Goal: Task Accomplishment & Management: Manage account settings

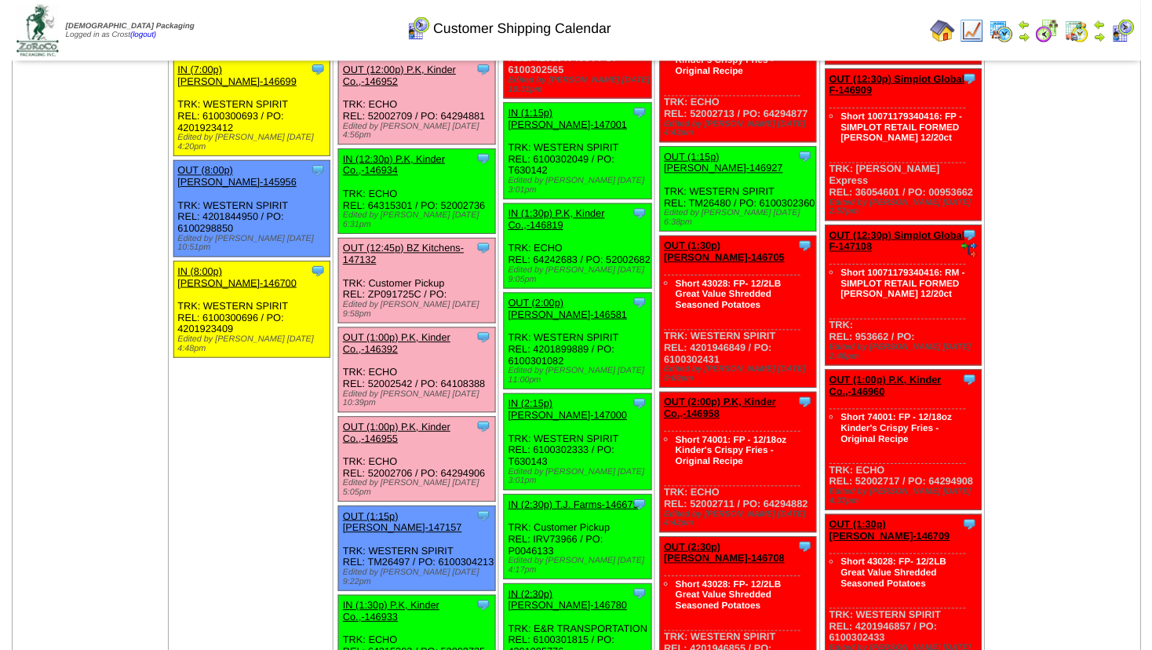
scroll to position [1610, 0]
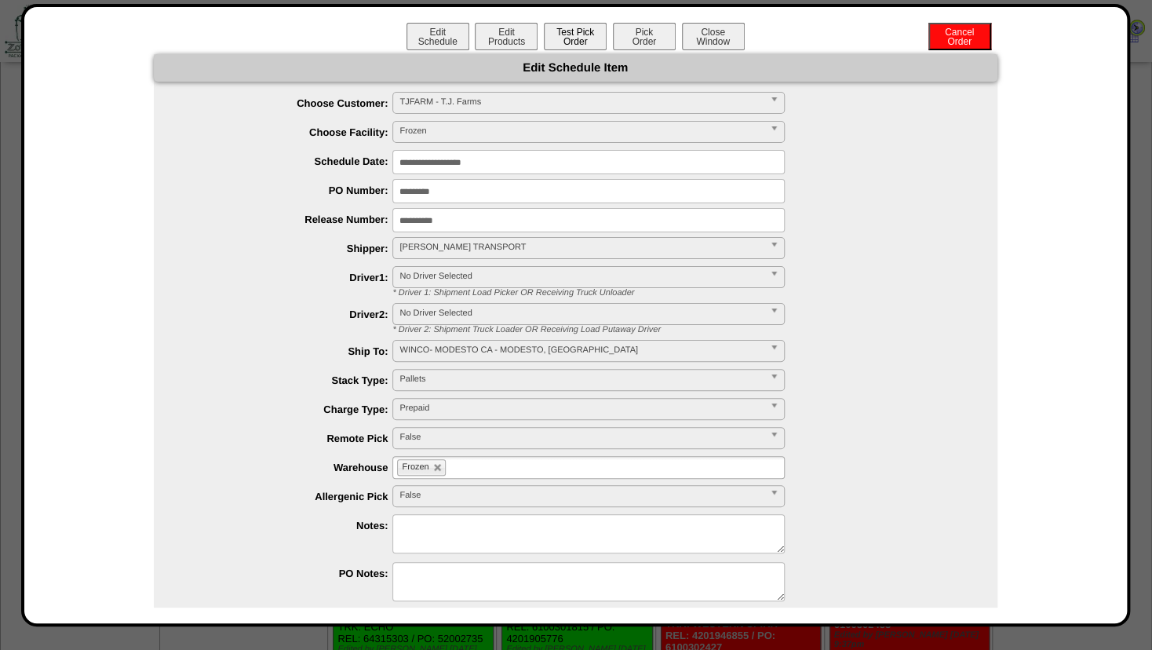
click at [564, 38] on button "Test Pick Order" at bounding box center [575, 36] width 63 height 27
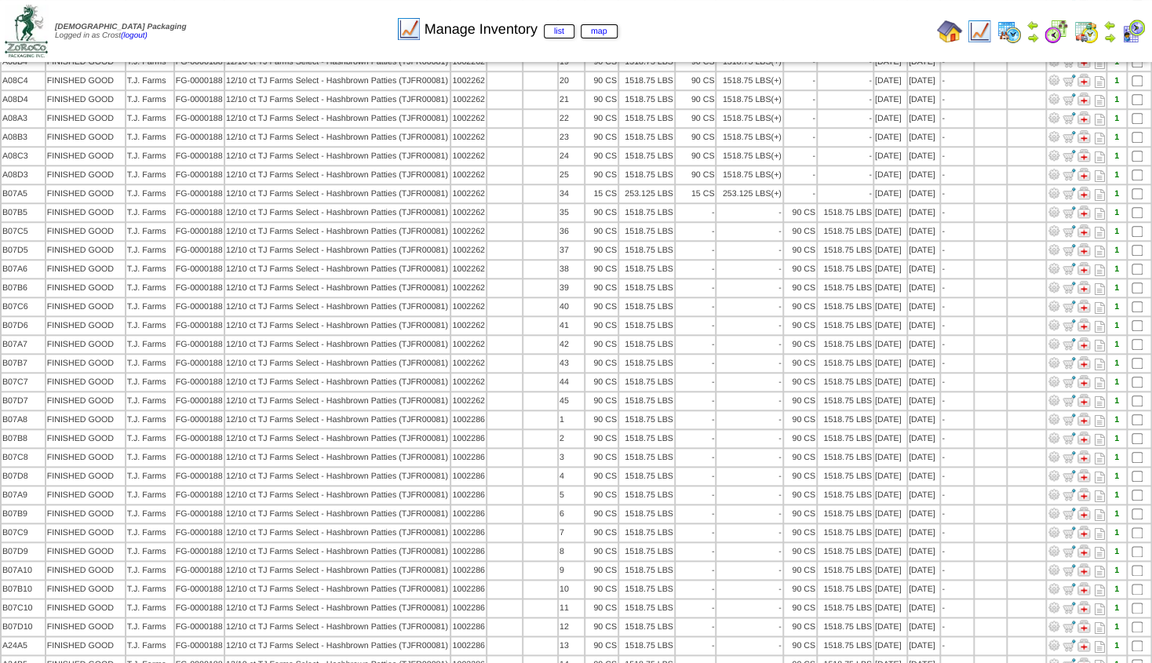
scroll to position [559, 0]
click at [946, 33] on img at bounding box center [949, 31] width 25 height 25
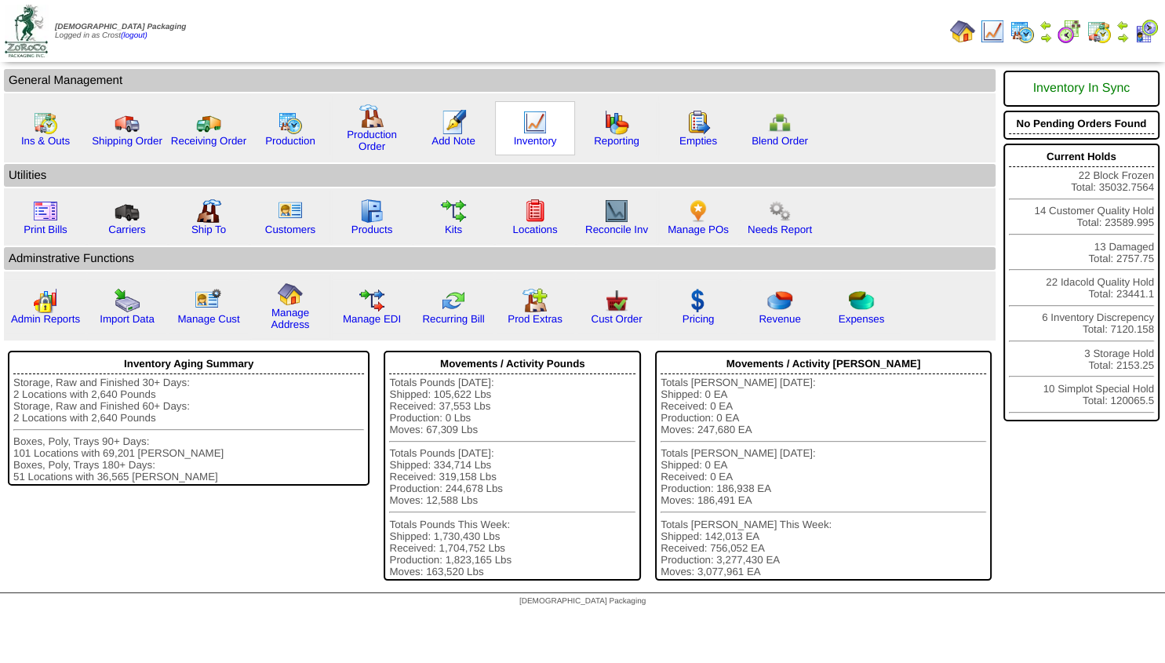
click at [533, 133] on img at bounding box center [535, 122] width 25 height 25
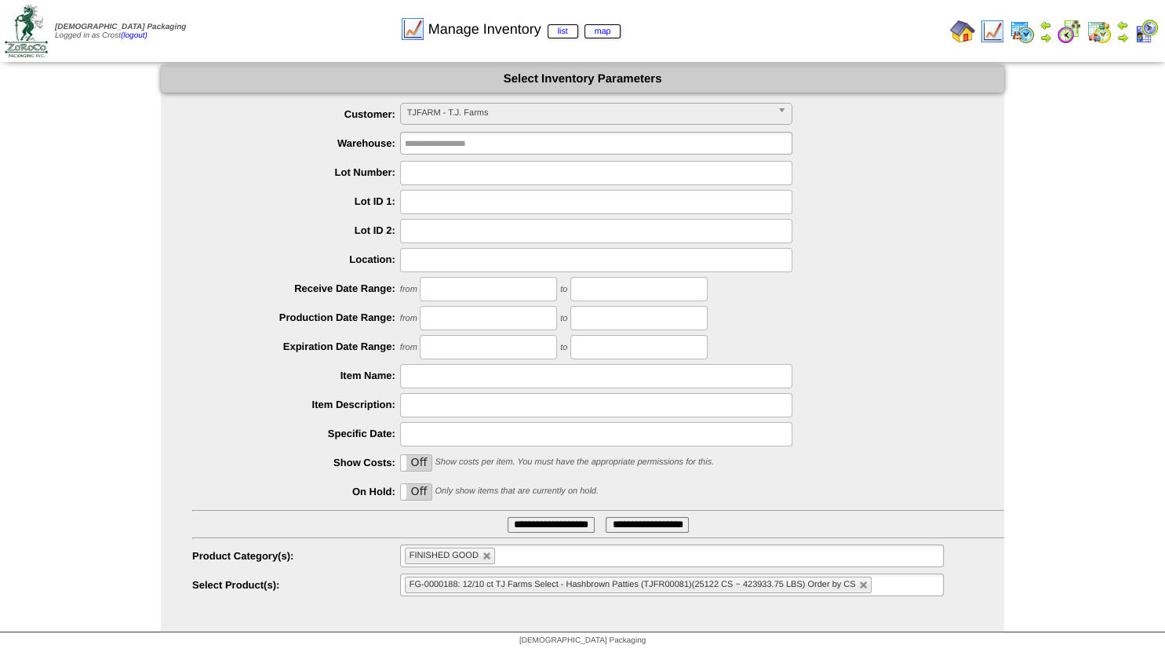
scroll to position [141, 0]
click at [462, 115] on span "TJFARM - T.J. Farms" at bounding box center [589, 113] width 364 height 19
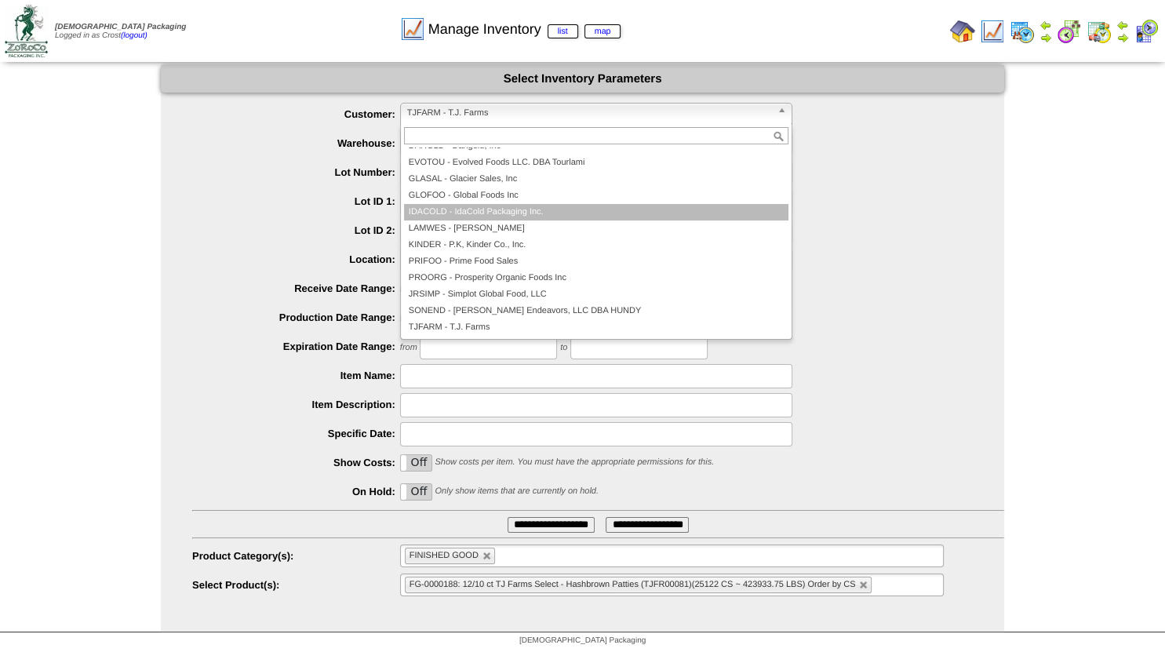
scroll to position [47, 0]
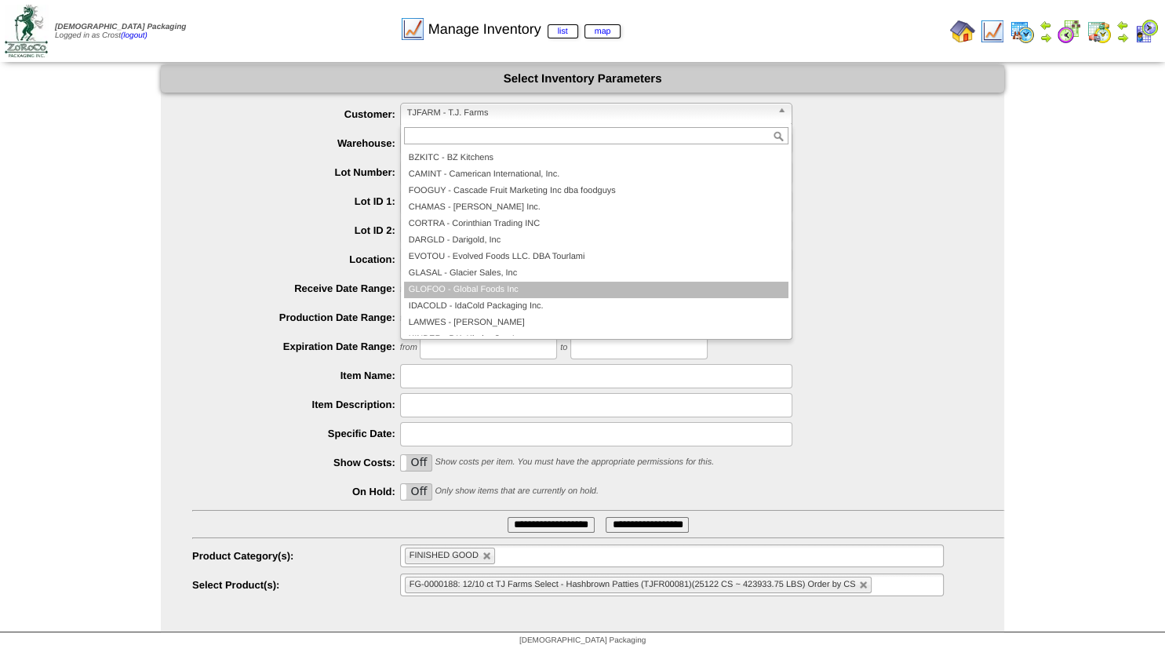
click at [474, 287] on li "GLOFOO - Global Foods Inc" at bounding box center [596, 290] width 385 height 16
click at [446, 111] on span "GLOFOO - Global Foods Inc" at bounding box center [589, 113] width 364 height 19
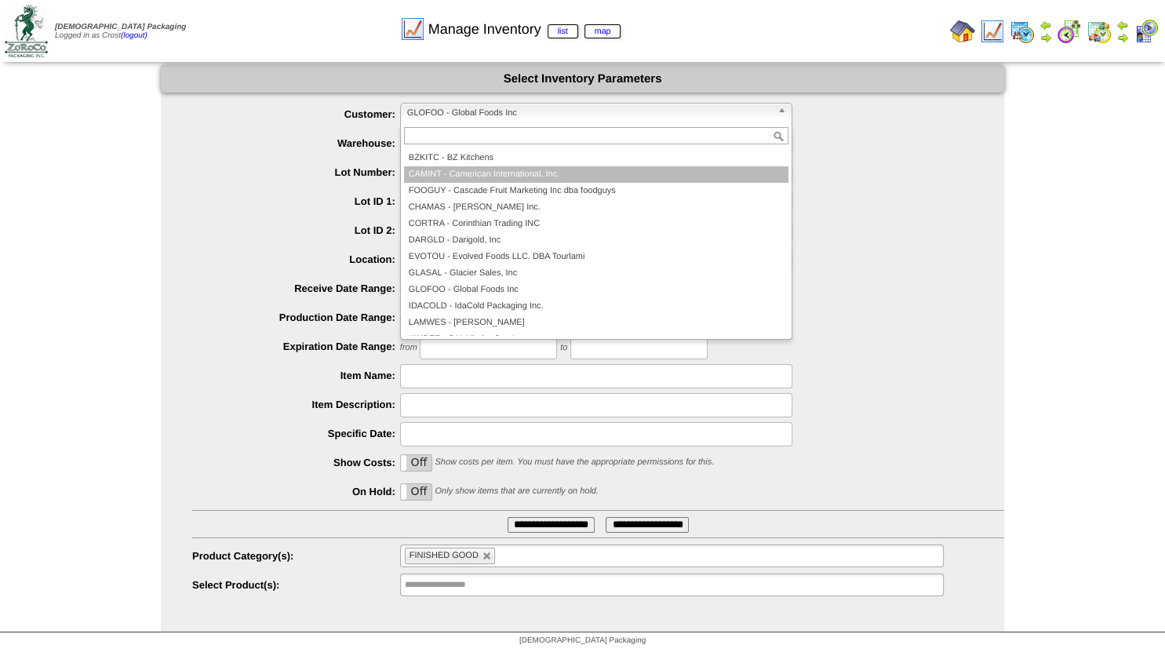
scroll to position [141, 0]
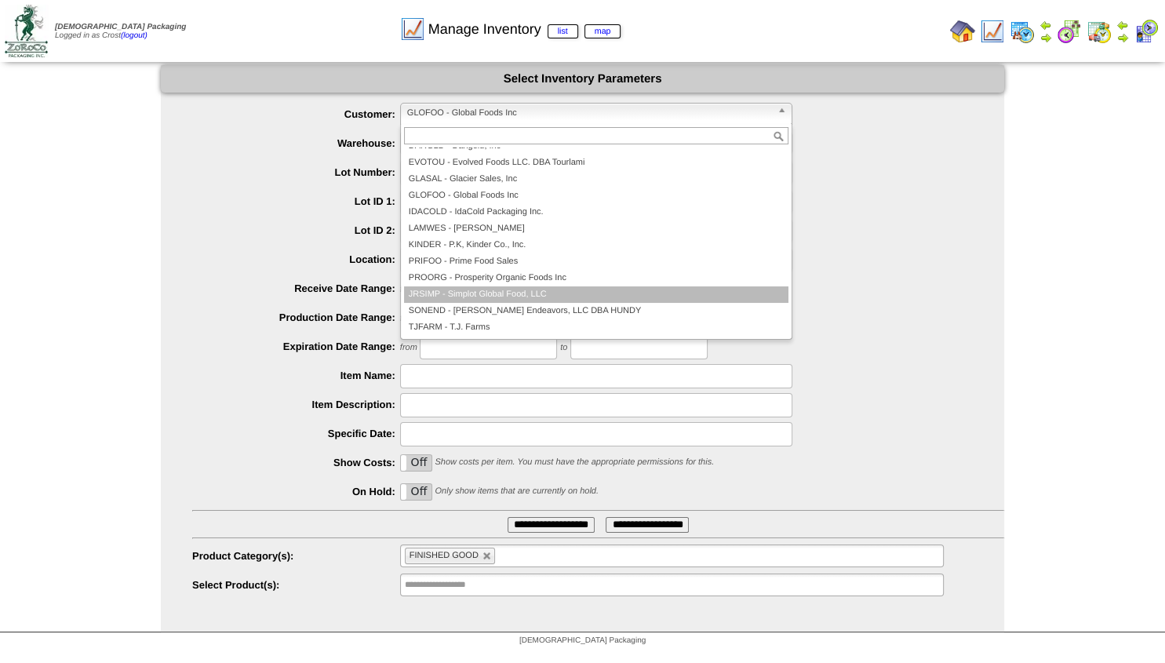
click at [468, 301] on li "JRSIMP - Simplot Global Food, LLC" at bounding box center [596, 294] width 385 height 16
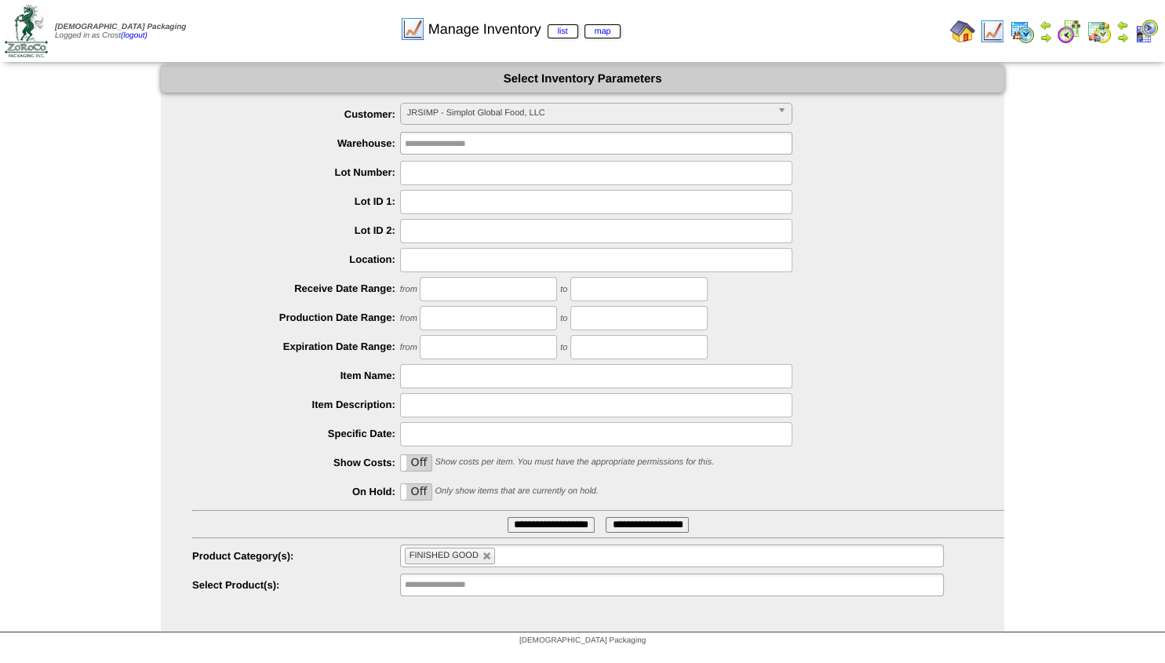
click at [965, 32] on img at bounding box center [962, 31] width 25 height 25
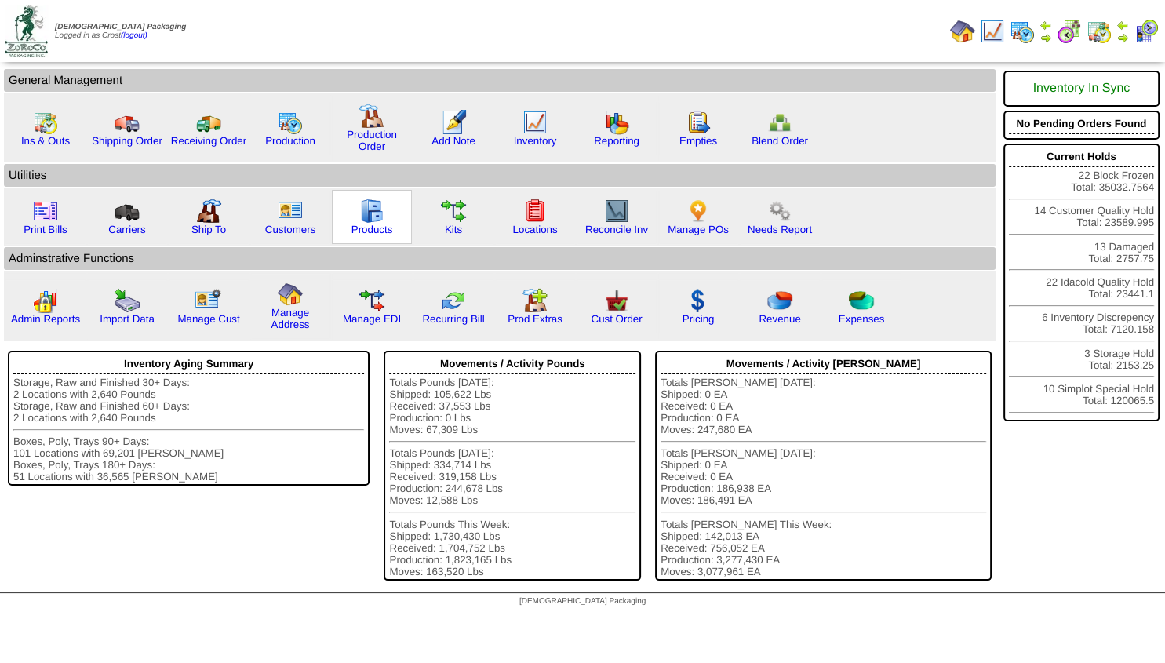
click at [376, 215] on img at bounding box center [371, 211] width 25 height 25
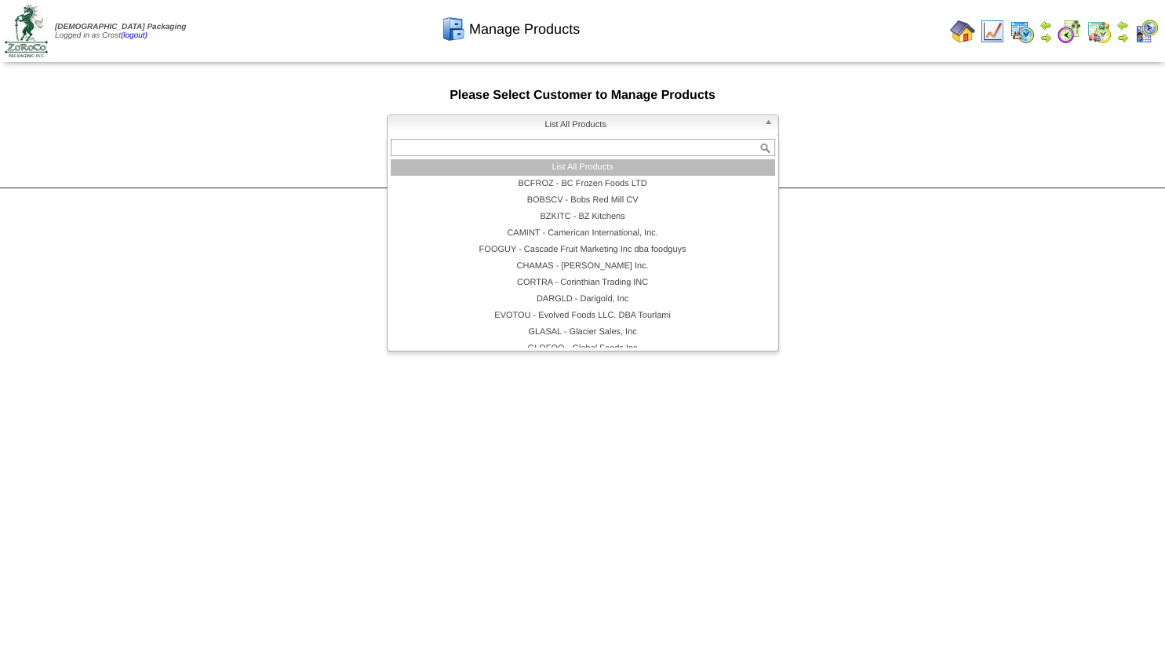
click at [514, 126] on span "List All Products" at bounding box center [576, 124] width 364 height 19
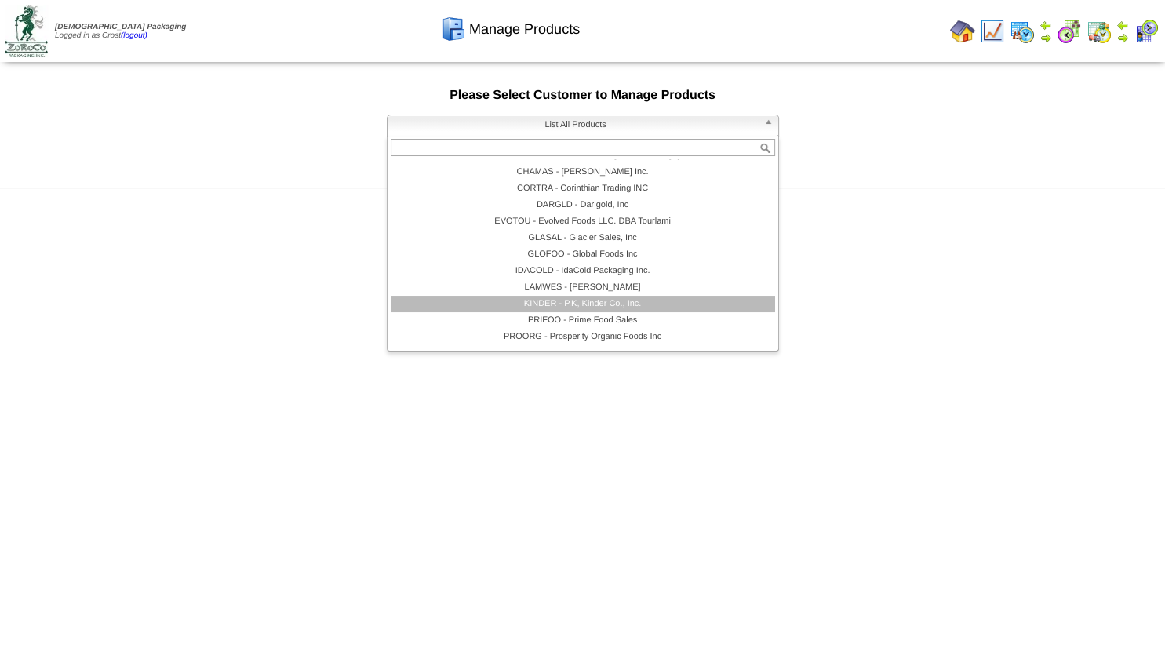
scroll to position [141, 0]
click at [563, 310] on li "JRSIMP - Simplot Global Food, LLC" at bounding box center [583, 306] width 385 height 16
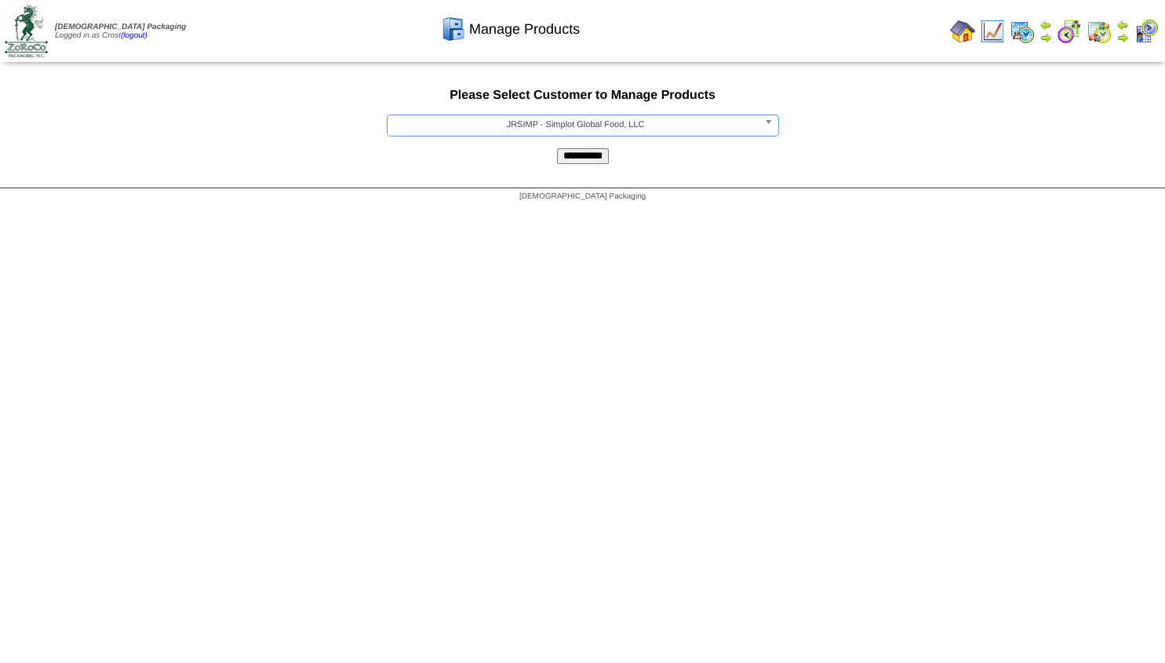
click at [590, 160] on input "**********" at bounding box center [583, 156] width 52 height 16
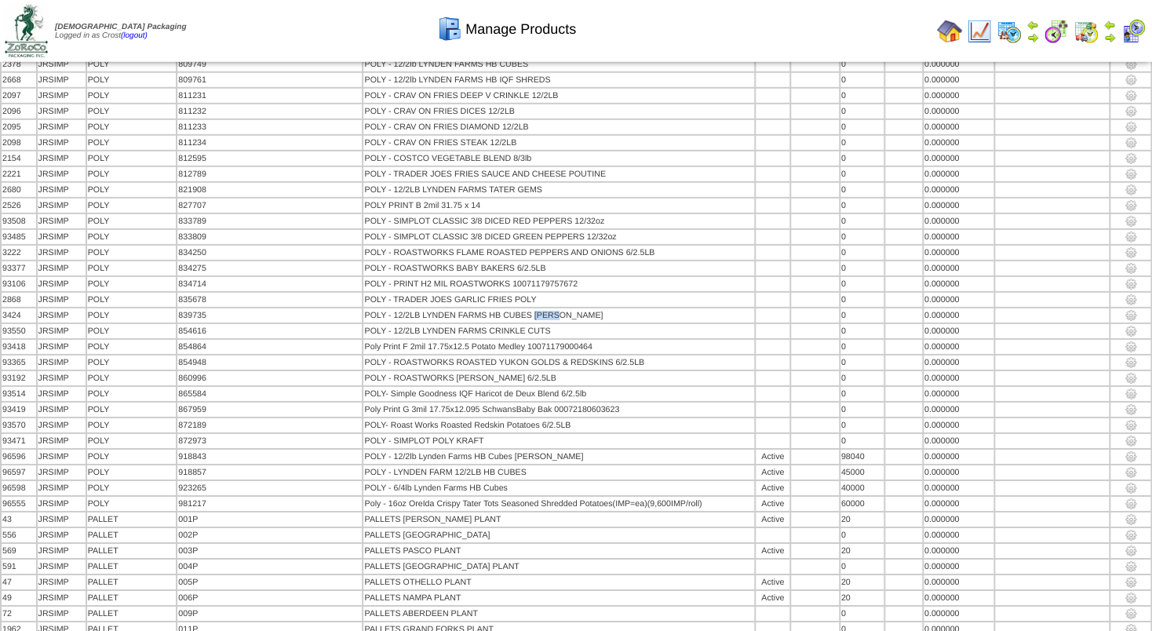
scroll to position [16694, 0]
click at [947, 34] on img at bounding box center [949, 31] width 25 height 25
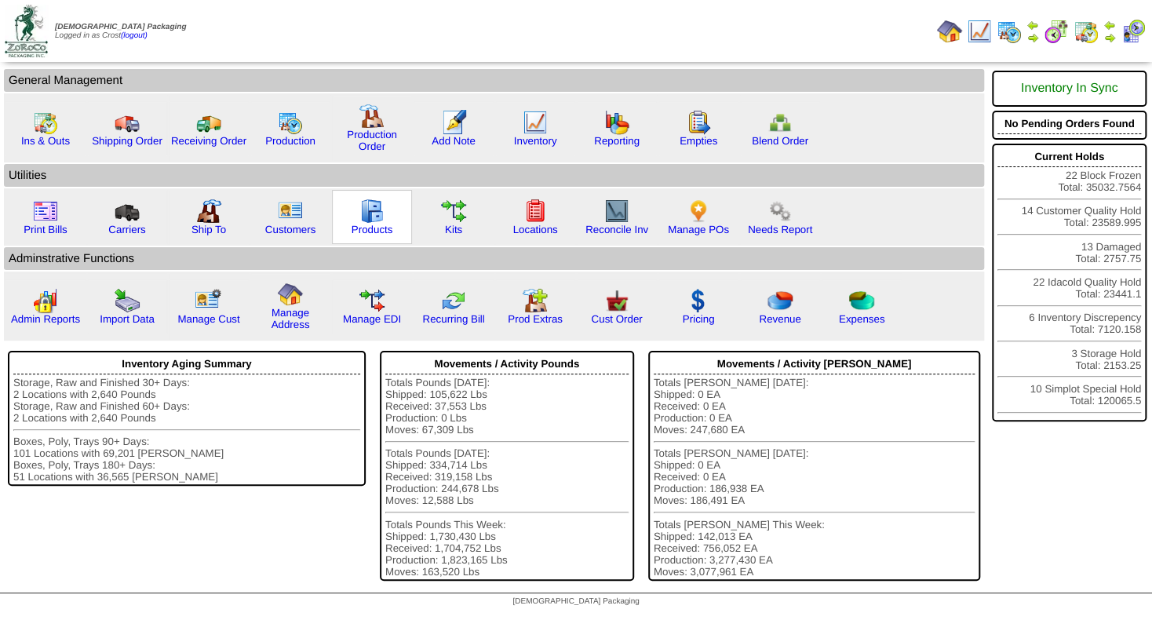
click at [367, 217] on img at bounding box center [371, 211] width 25 height 25
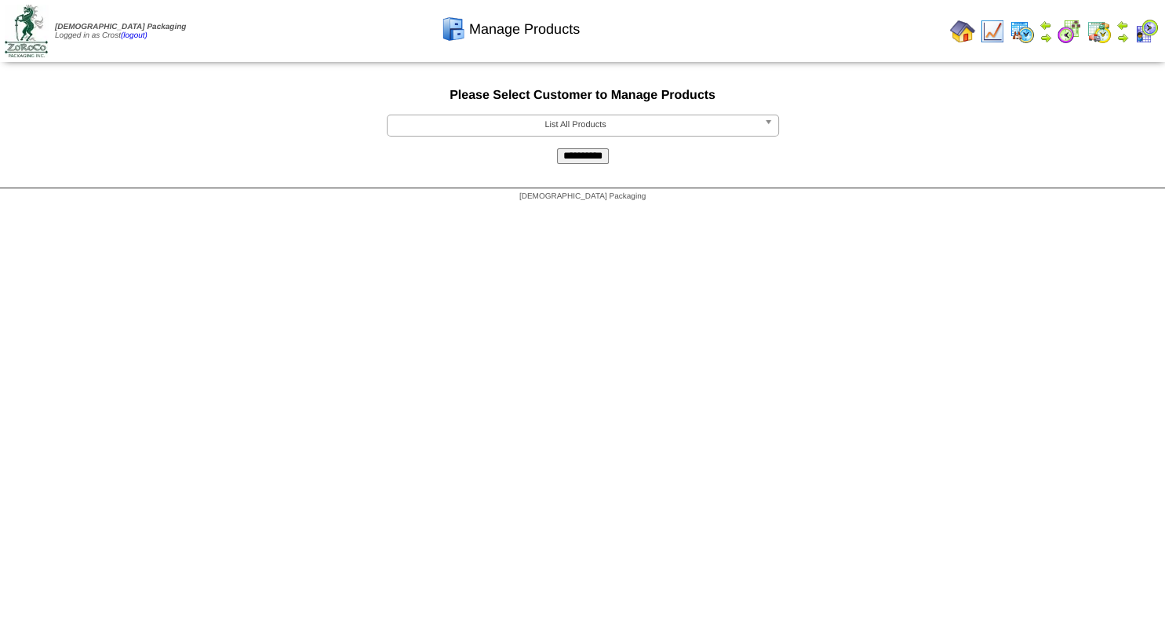
click at [458, 126] on span "List All Products" at bounding box center [576, 124] width 364 height 19
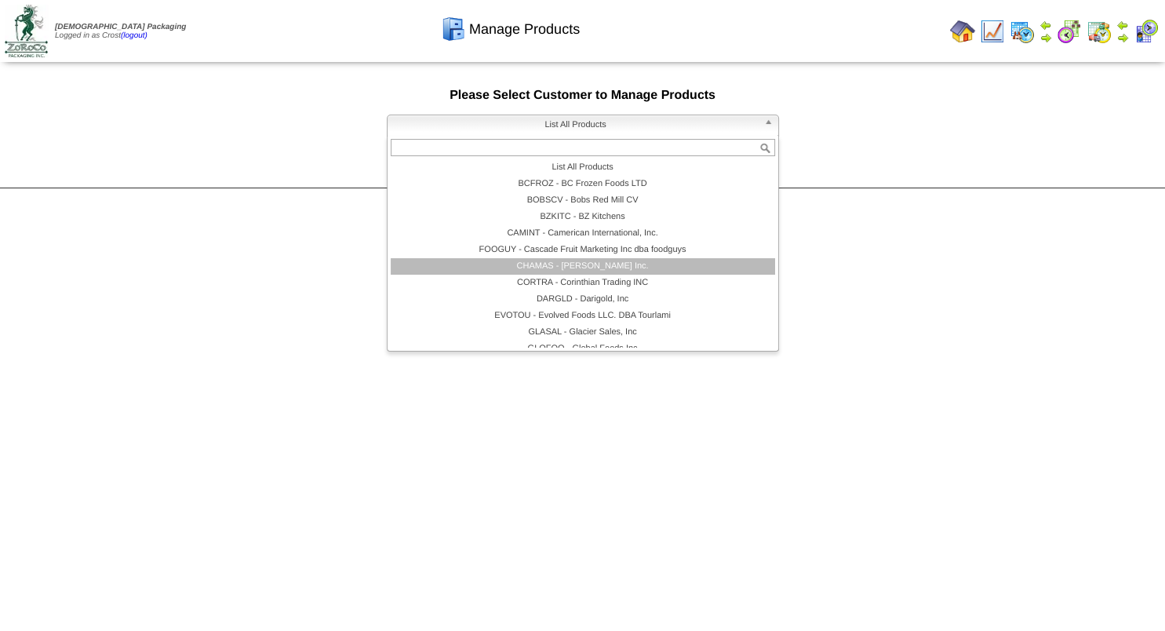
scroll to position [94, 0]
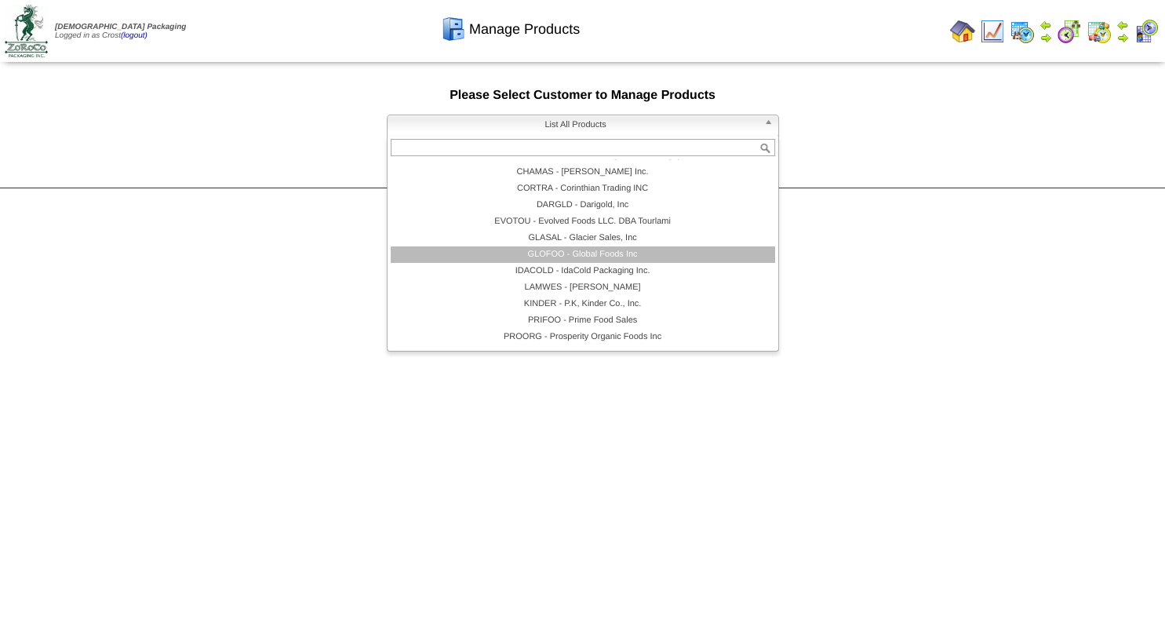
click at [556, 251] on li "GLOFOO - Global Foods Inc" at bounding box center [583, 254] width 385 height 16
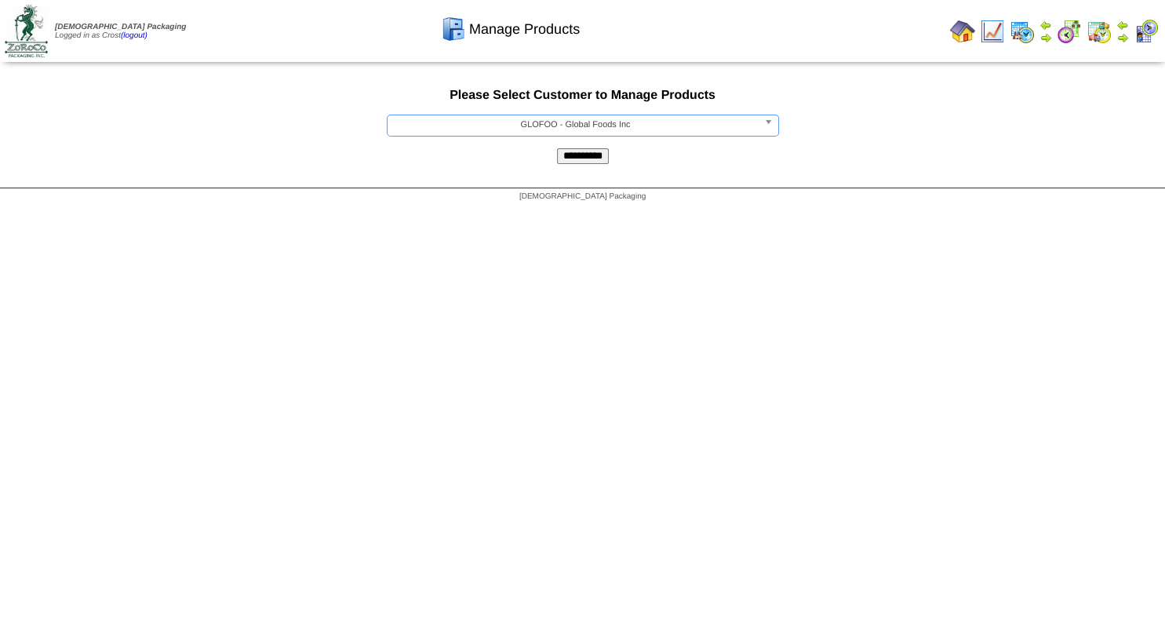
click at [589, 162] on input "**********" at bounding box center [583, 156] width 52 height 16
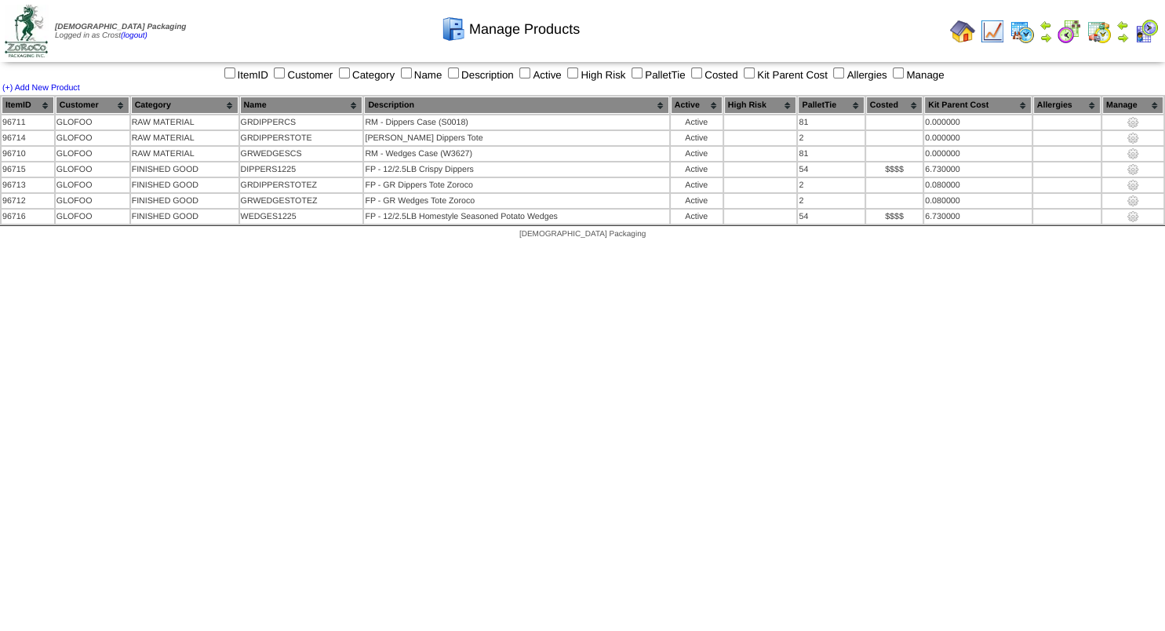
click at [990, 30] on img at bounding box center [992, 31] width 25 height 25
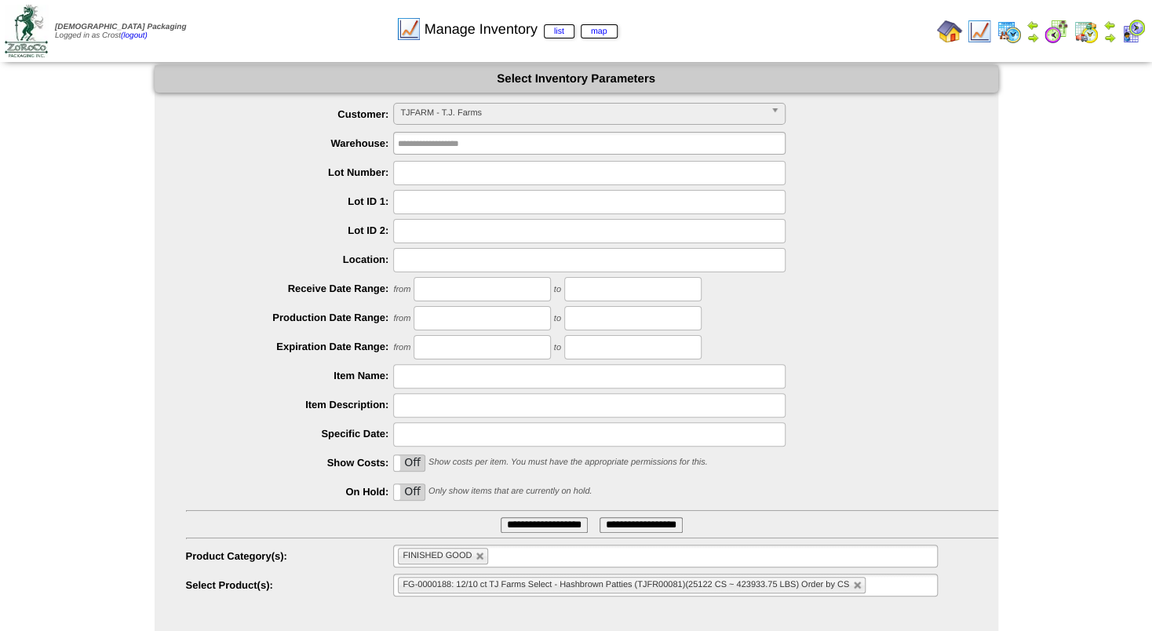
click at [410, 112] on span "TJFARM - T.J. Farms" at bounding box center [582, 113] width 364 height 19
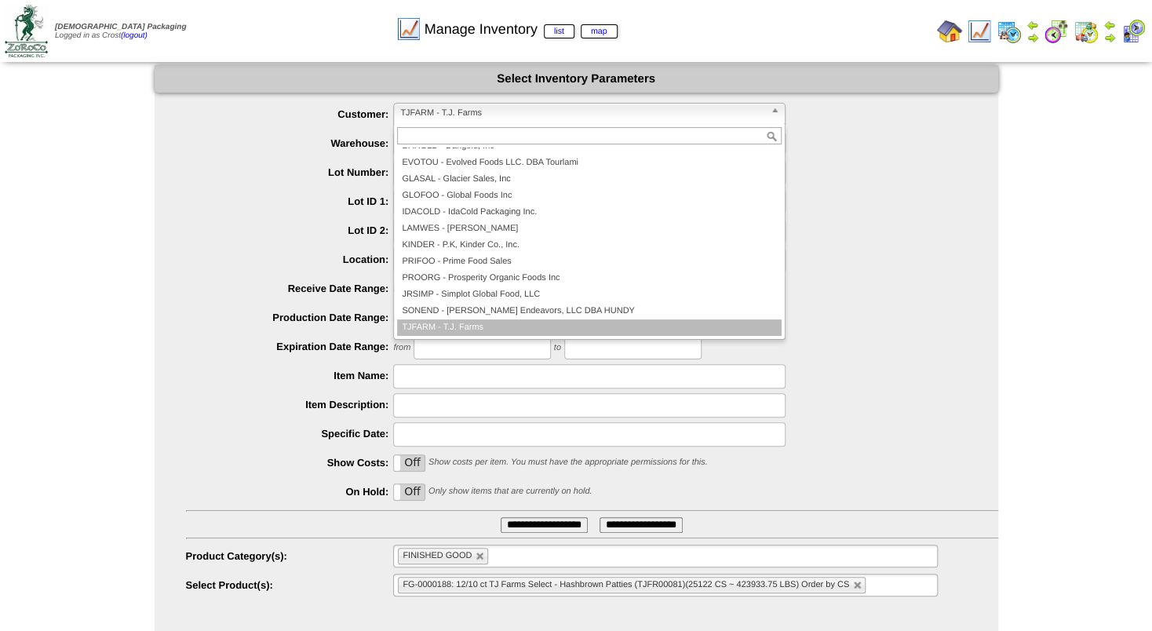
scroll to position [132, 0]
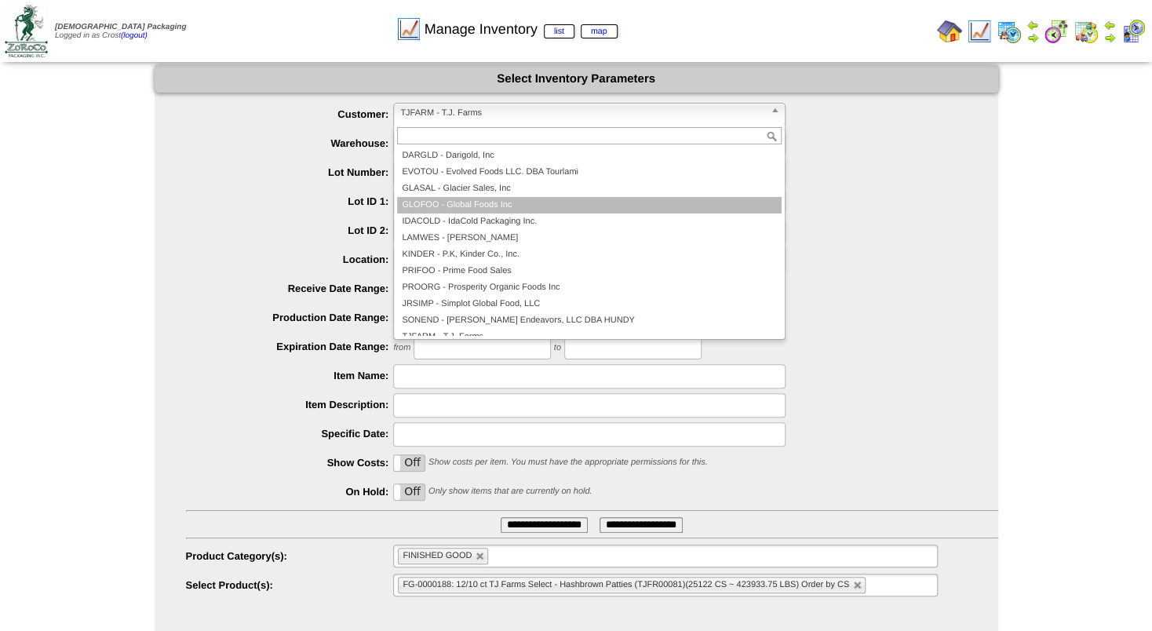
click at [443, 204] on li "GLOFOO - Global Foods Inc" at bounding box center [589, 205] width 385 height 16
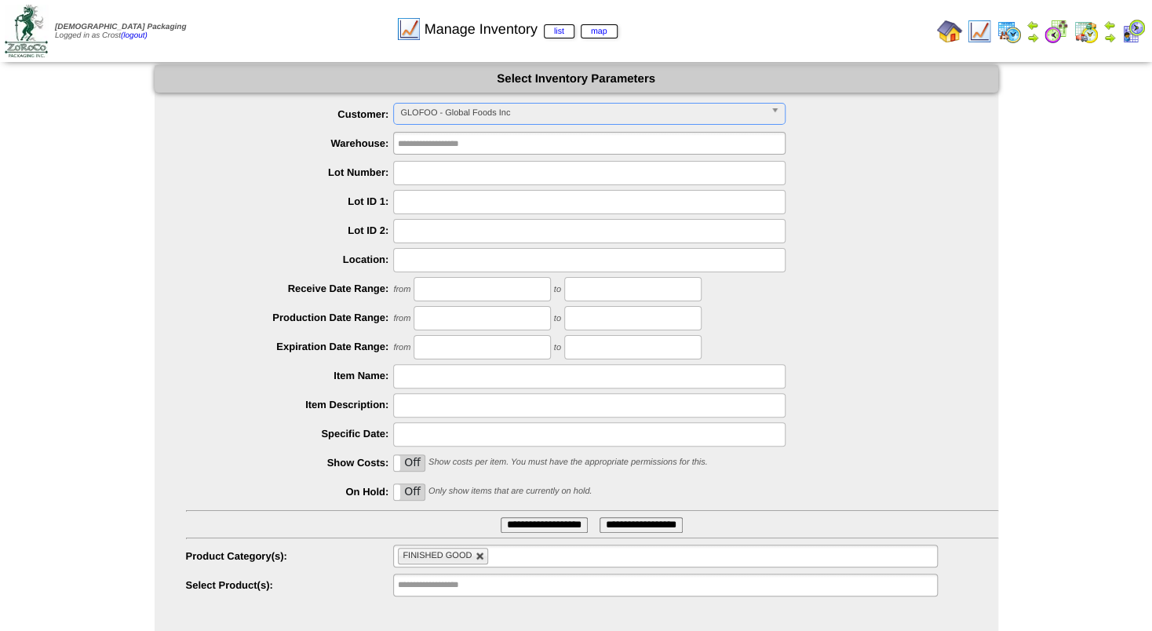
click at [476, 557] on link at bounding box center [480, 556] width 9 height 9
type input "**********"
click at [450, 561] on input "text" at bounding box center [448, 556] width 100 height 20
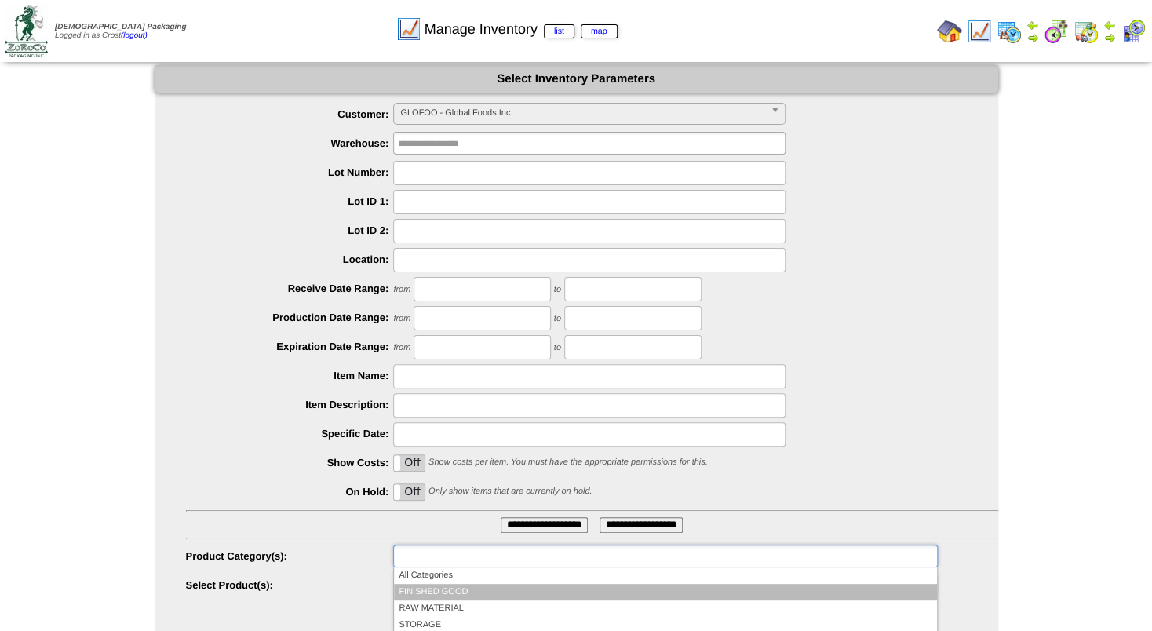
click at [434, 590] on li "FINISHED GOOD" at bounding box center [665, 592] width 542 height 16
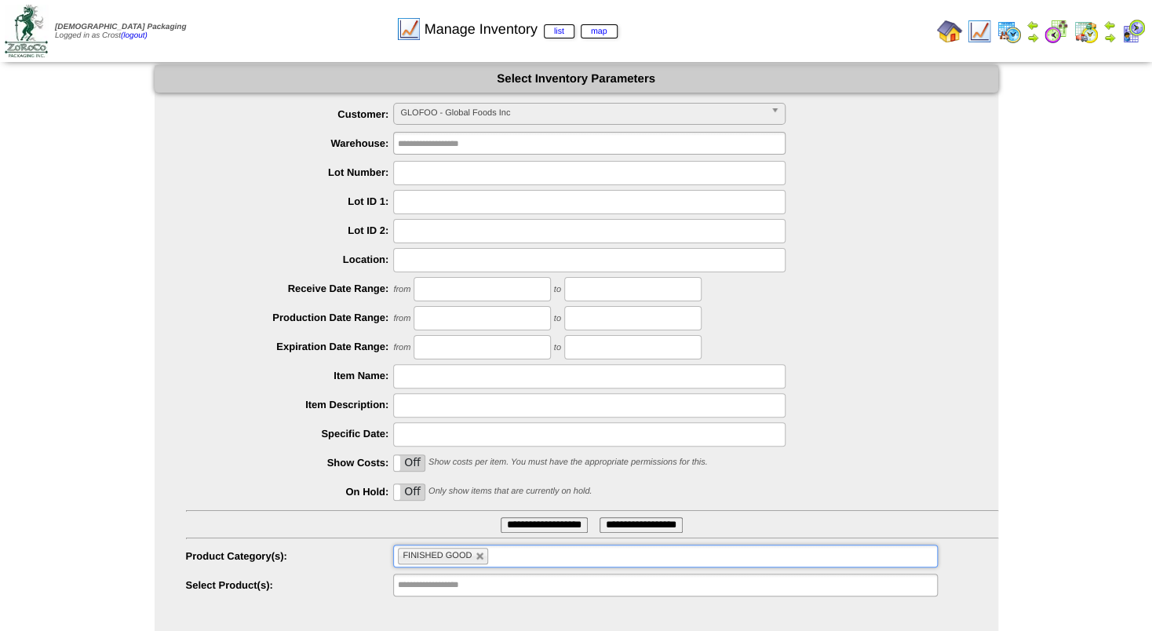
click at [519, 524] on input "**********" at bounding box center [544, 525] width 87 height 16
click at [479, 118] on span "GLOFOO - Global Foods Inc" at bounding box center [582, 113] width 364 height 19
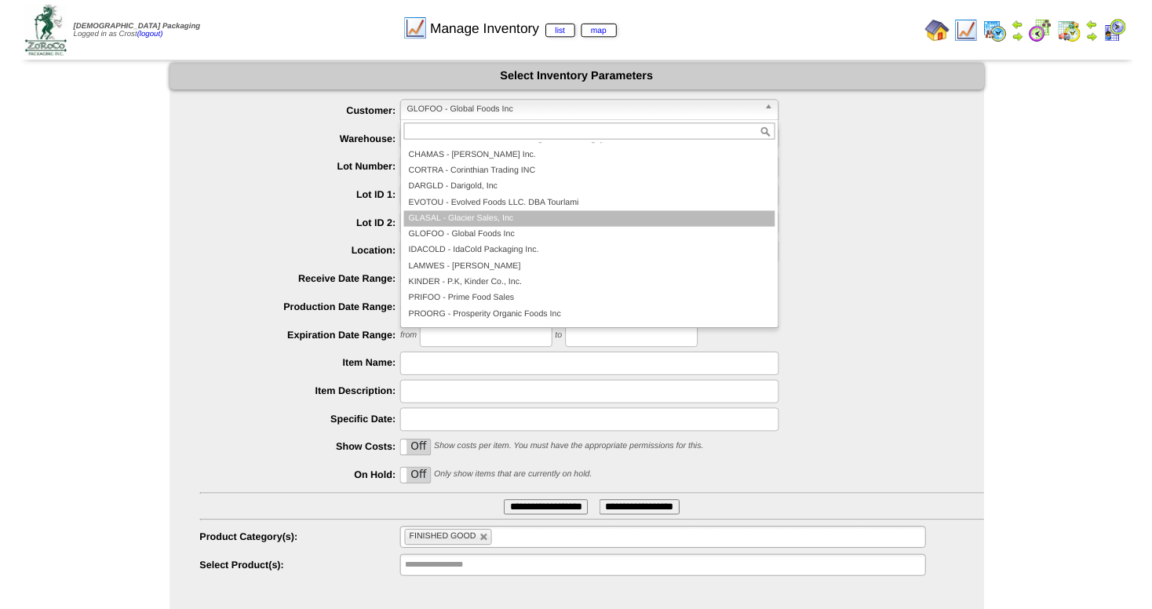
scroll to position [141, 0]
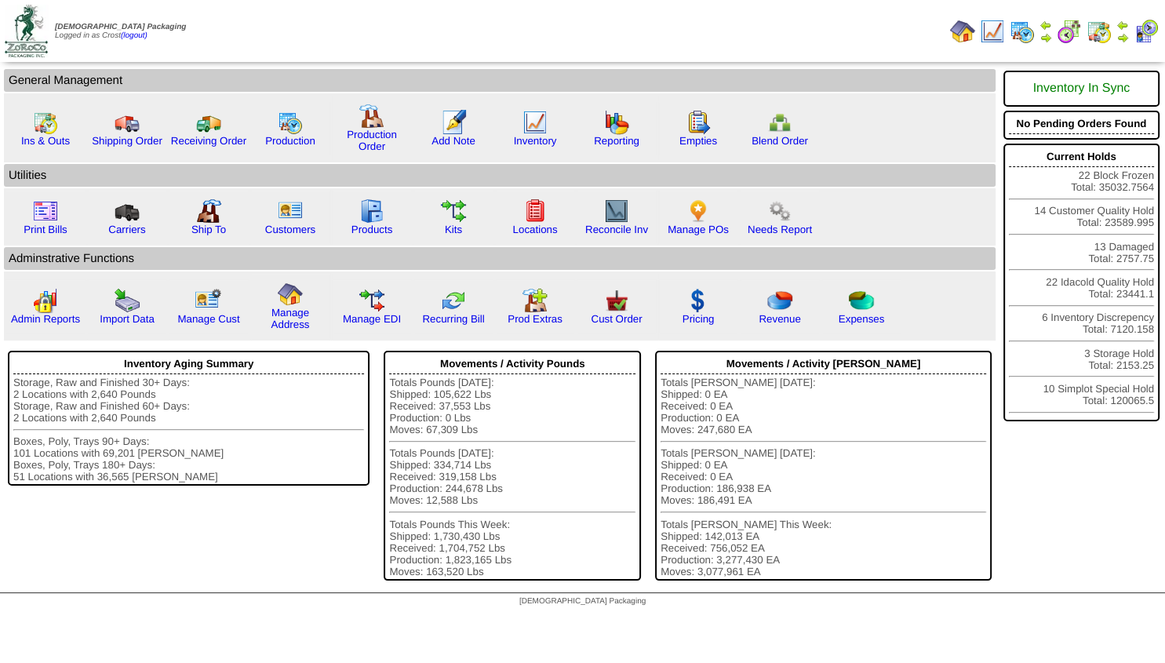
click at [1123, 35] on img at bounding box center [1123, 37] width 13 height 13
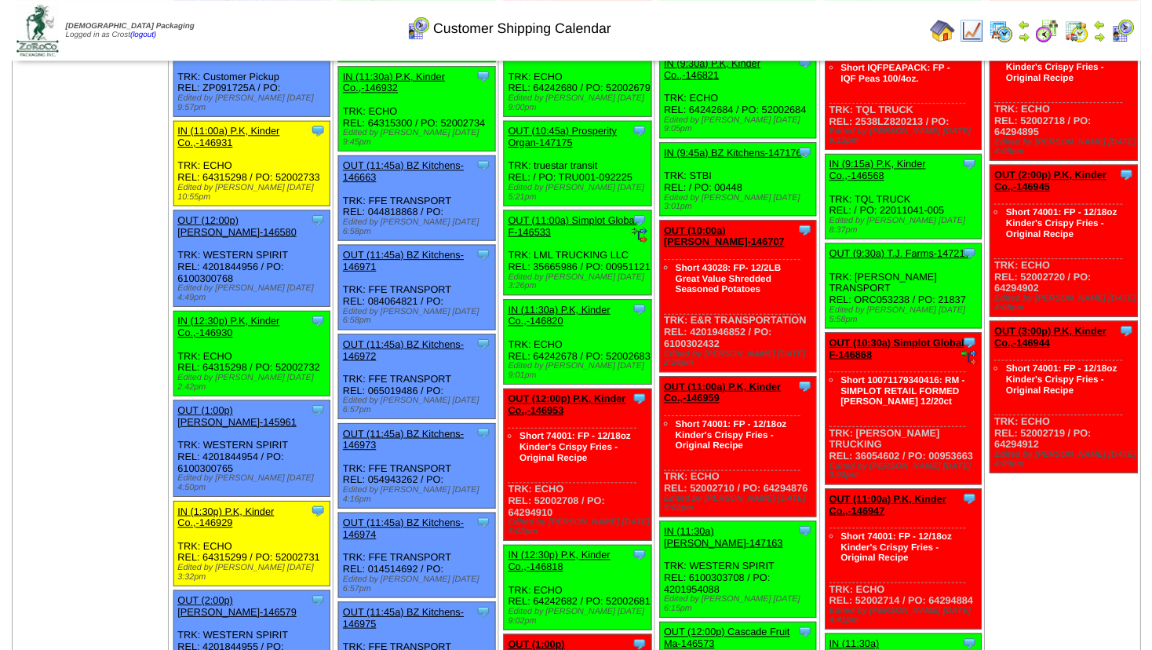
scroll to position [763, 0]
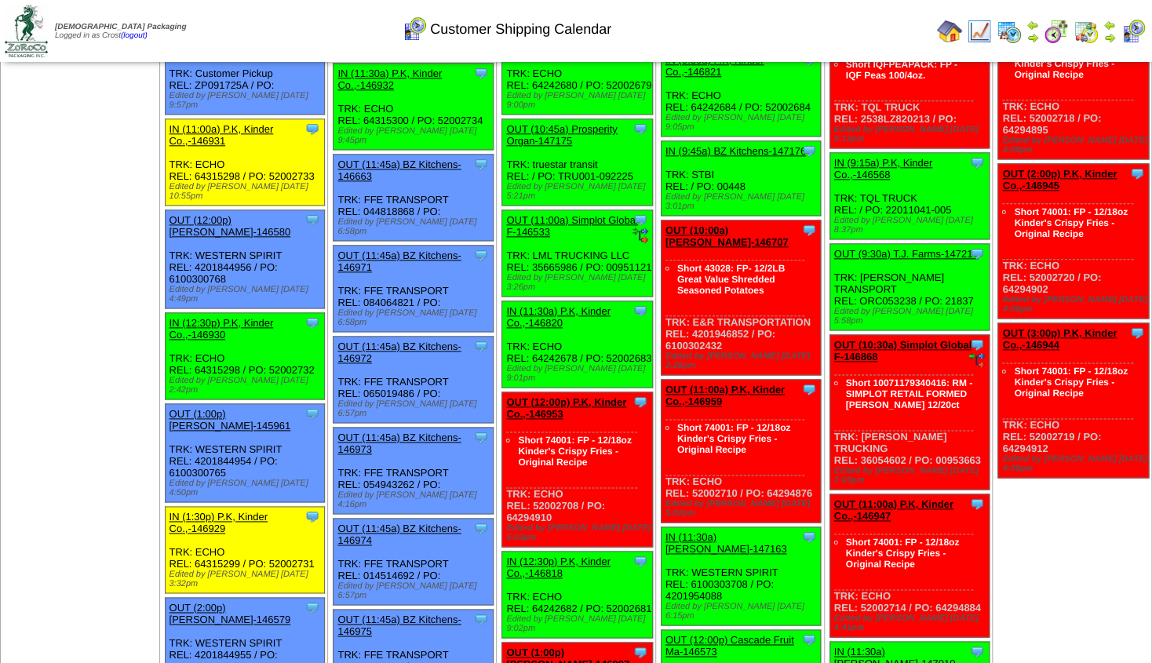
click at [562, 556] on link "IN (12:30p) P.K, Kinder Co.,-146818" at bounding box center [558, 568] width 104 height 24
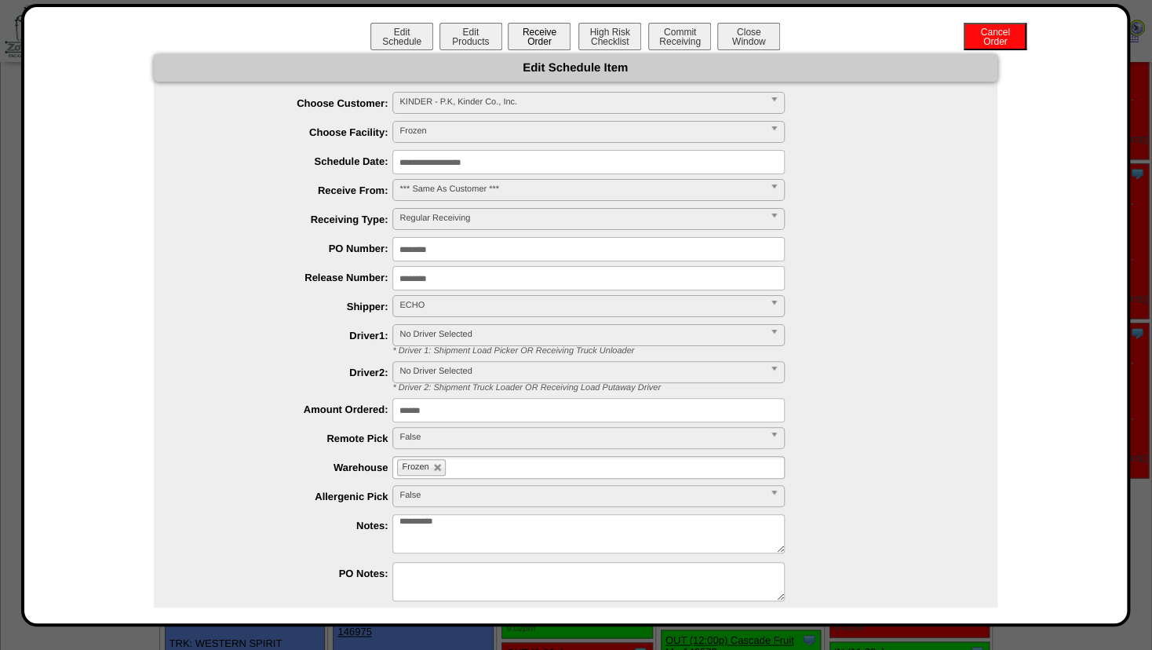
click at [534, 40] on button "Receive Order" at bounding box center [539, 36] width 63 height 27
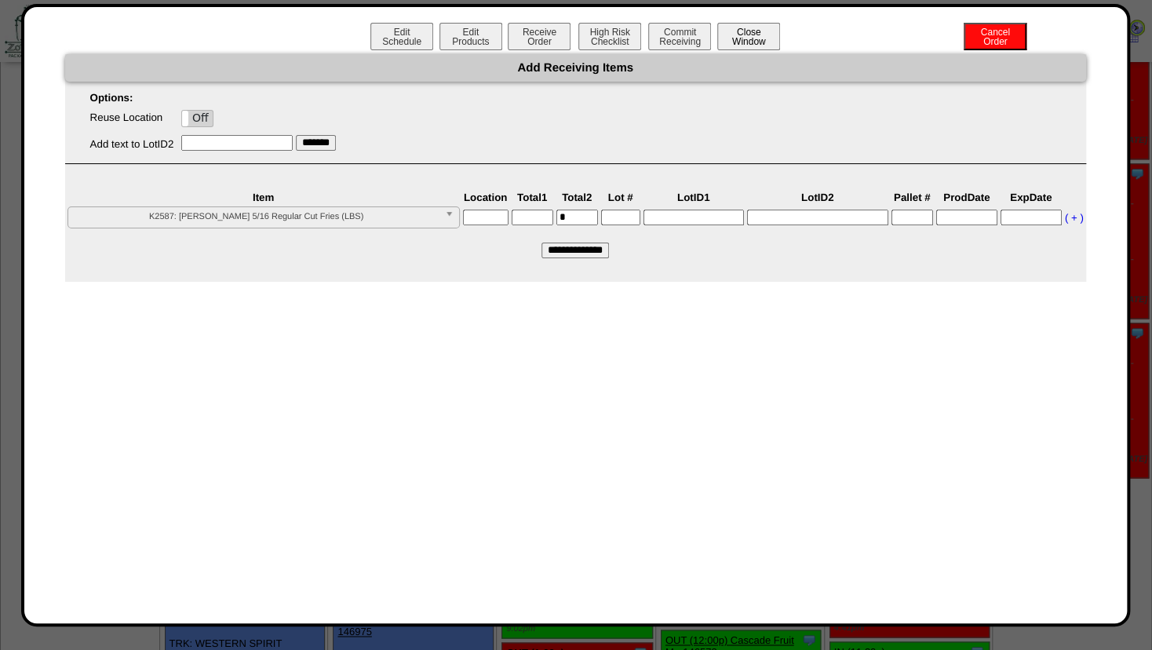
click at [750, 42] on button "Close Window" at bounding box center [748, 36] width 63 height 27
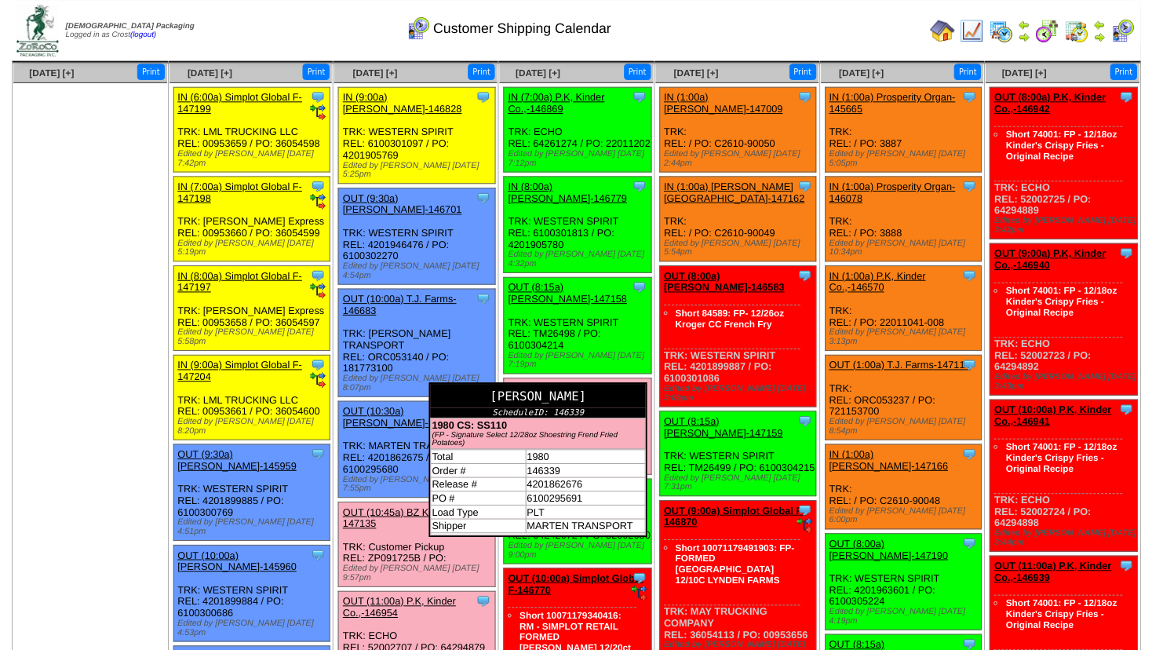
scroll to position [85, 0]
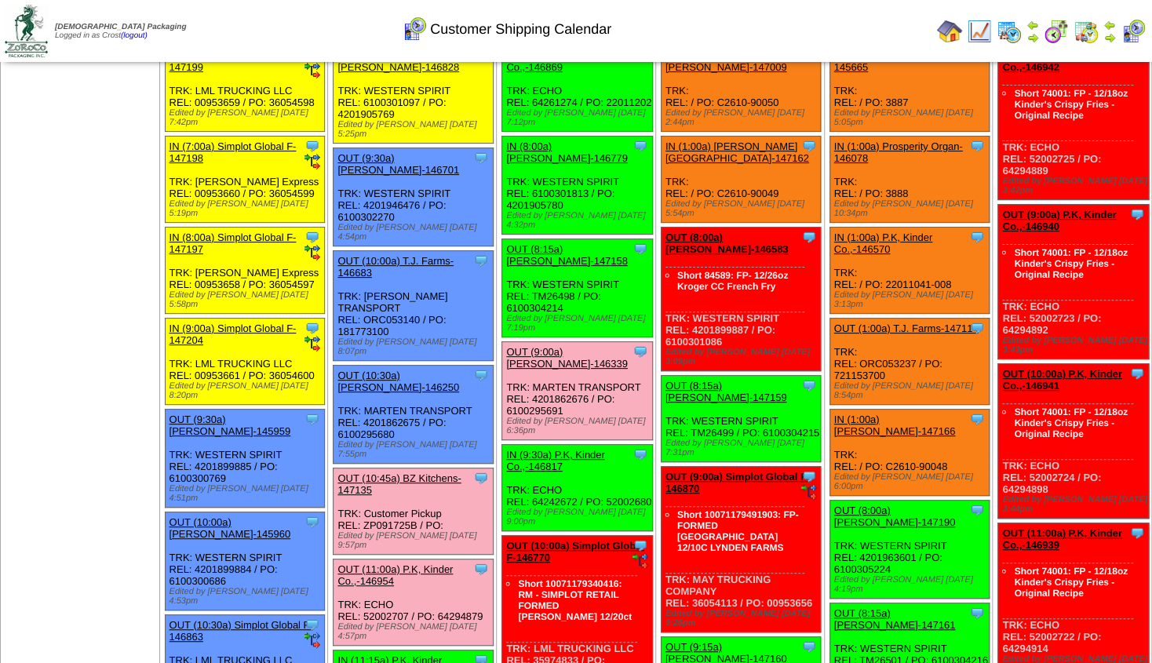
click at [573, 449] on link "IN (9:30a) P.K, Kinder Co.,-146817" at bounding box center [555, 461] width 99 height 24
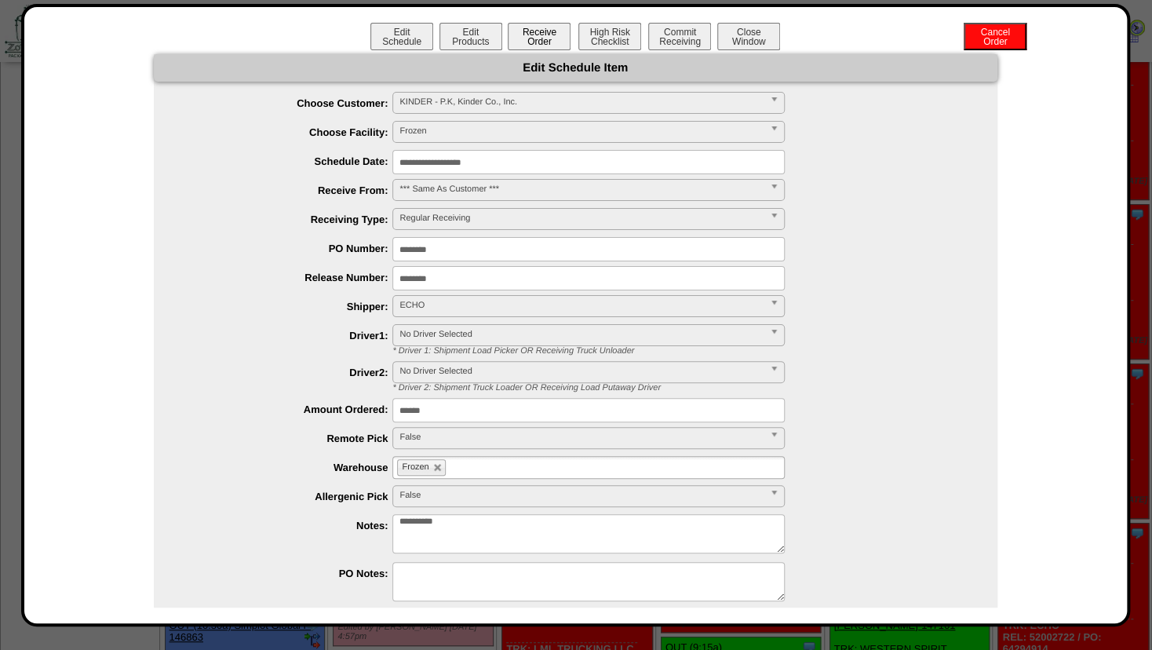
click at [526, 42] on button "Receive Order" at bounding box center [539, 36] width 63 height 27
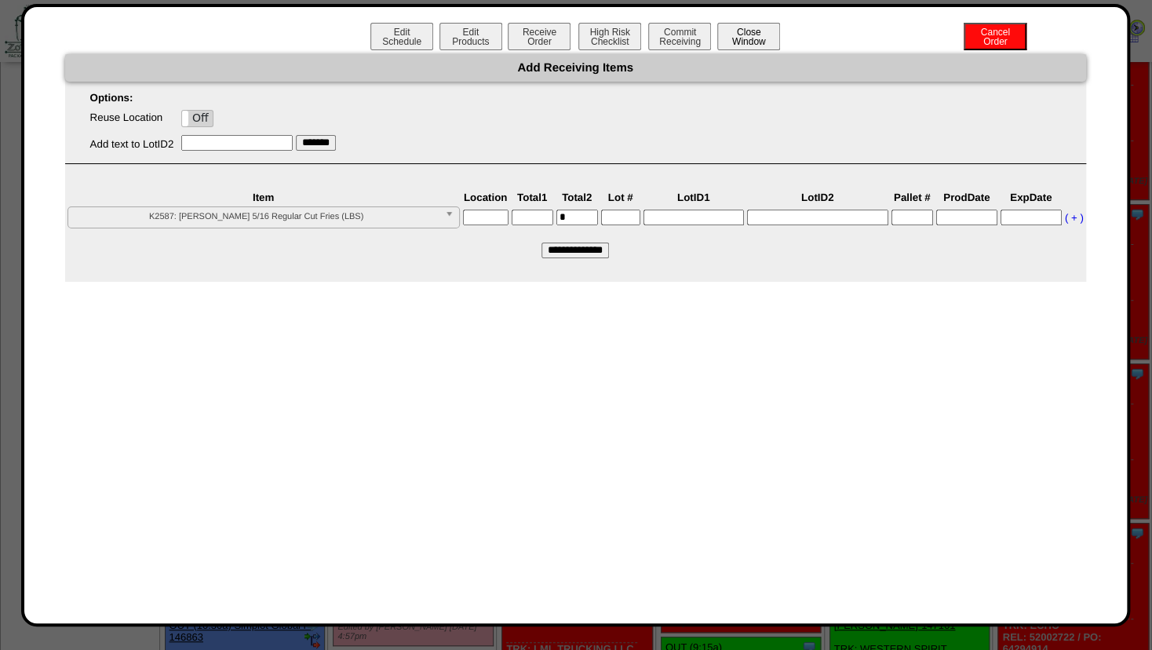
click at [758, 31] on button "Close Window" at bounding box center [748, 36] width 63 height 27
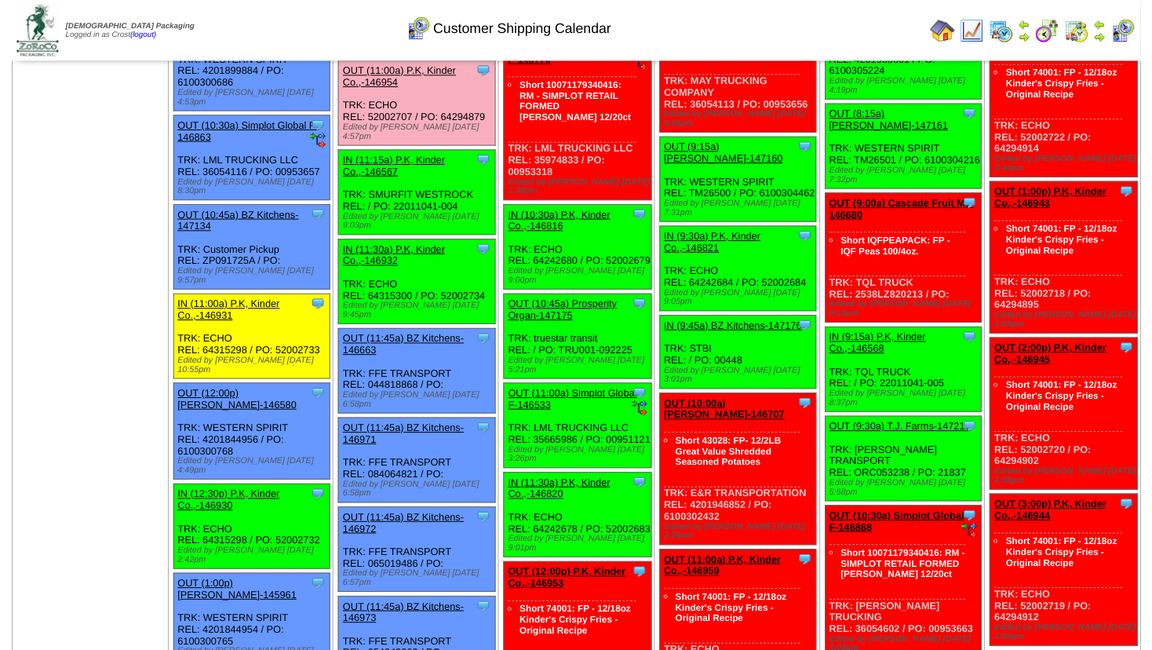
scroll to position [593, 0]
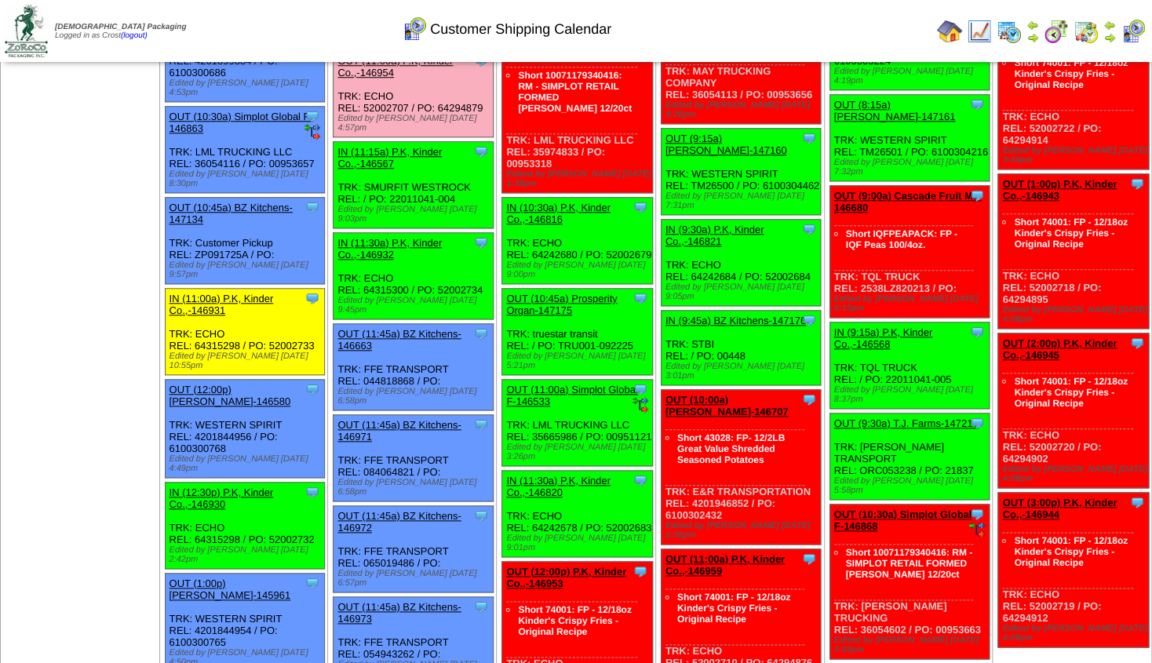
click at [414, 237] on link "IN (11:30a) P.K, Kinder Co.,-146932" at bounding box center [389, 249] width 104 height 24
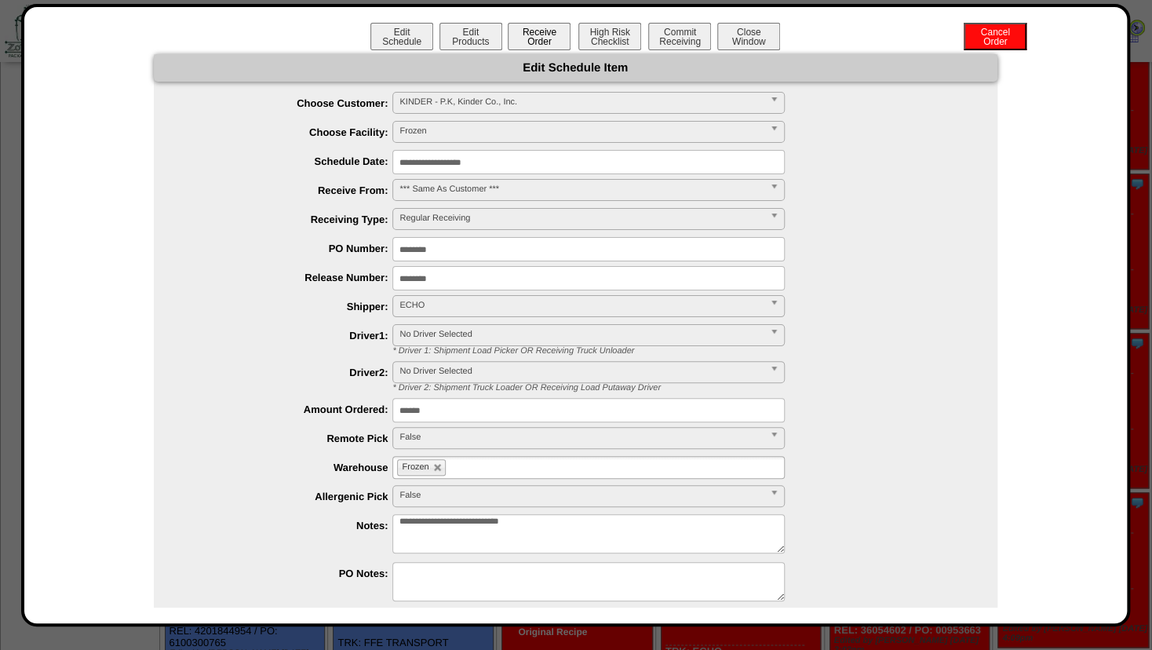
click at [529, 36] on button "Receive Order" at bounding box center [539, 36] width 63 height 27
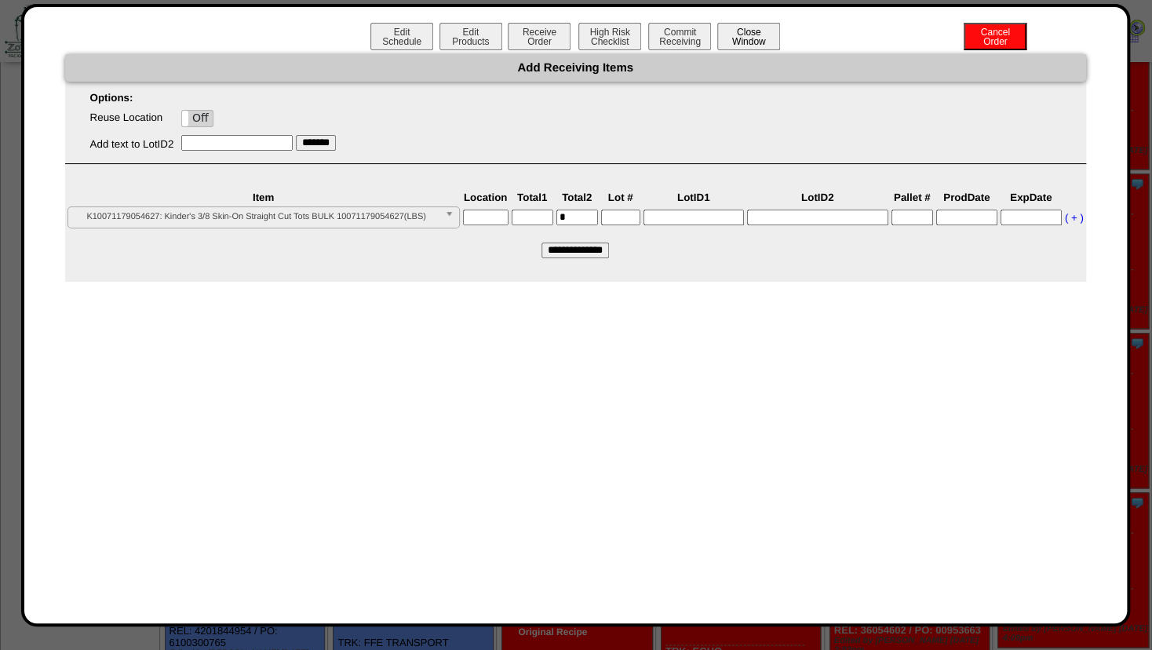
click at [763, 31] on button "Close Window" at bounding box center [748, 36] width 63 height 27
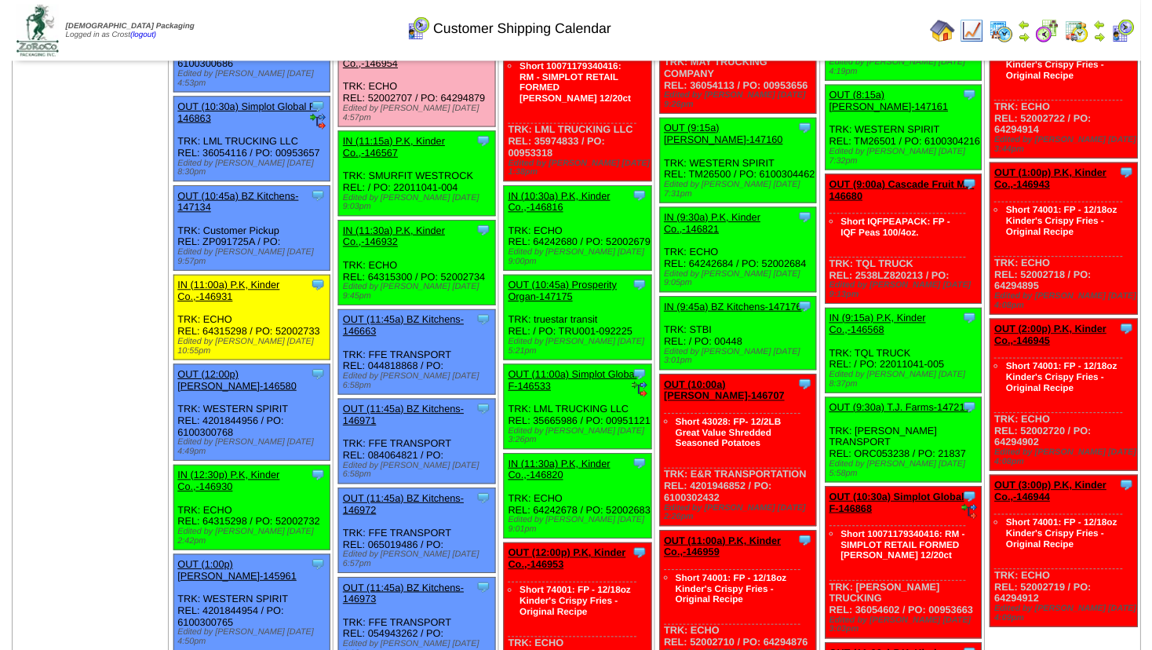
scroll to position [678, 0]
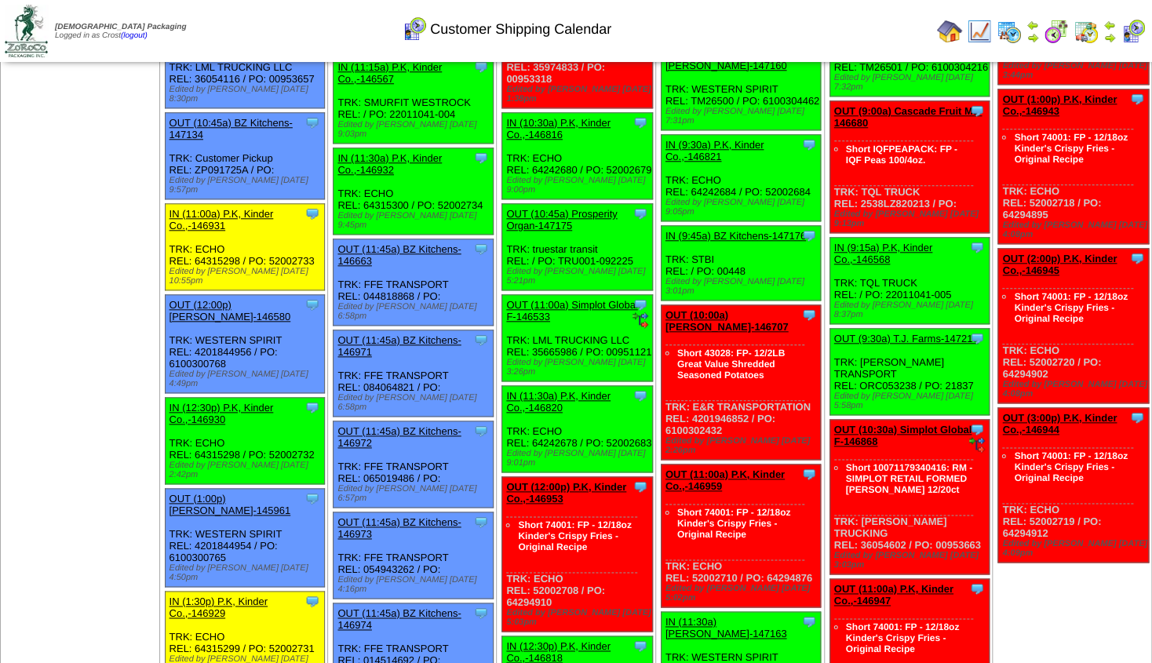
click at [251, 402] on link "IN (12:30p) P.K, Kinder Co.,-146930" at bounding box center [221, 414] width 104 height 24
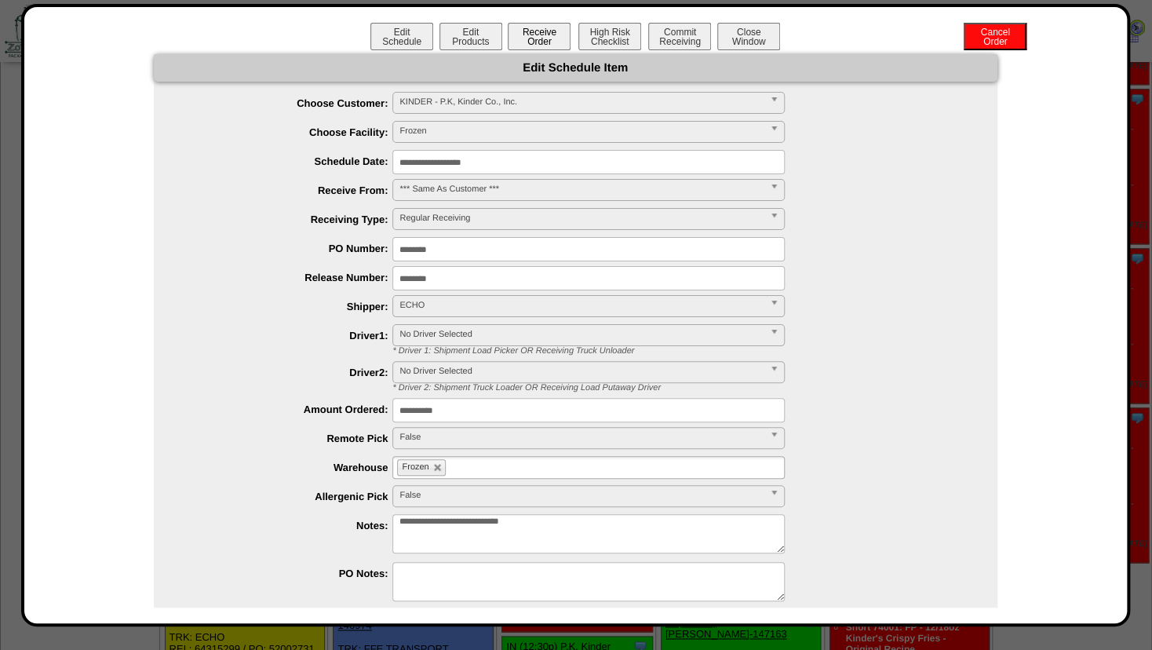
click at [532, 46] on button "Receive Order" at bounding box center [539, 36] width 63 height 27
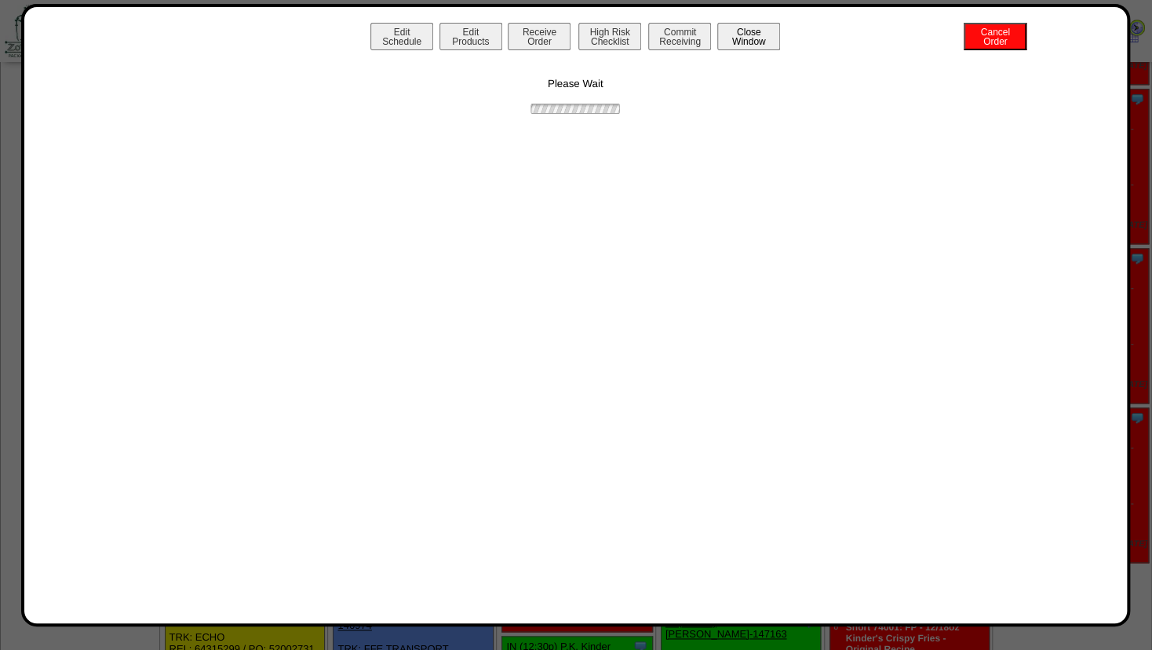
click at [757, 41] on button "Close Window" at bounding box center [748, 36] width 63 height 27
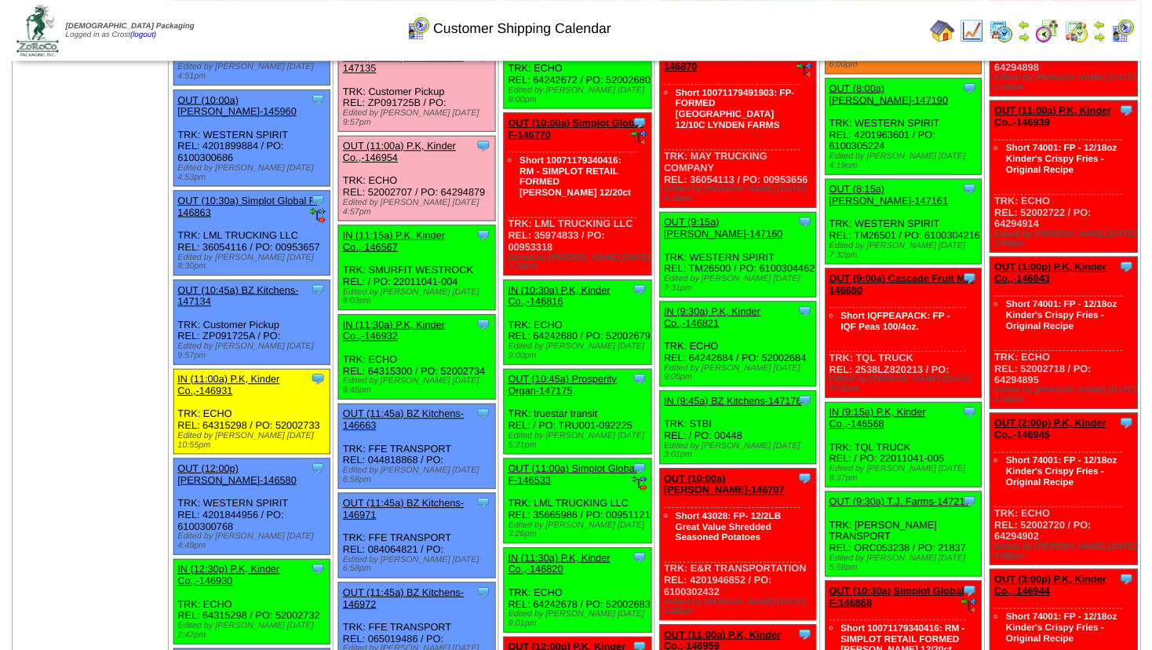
scroll to position [508, 0]
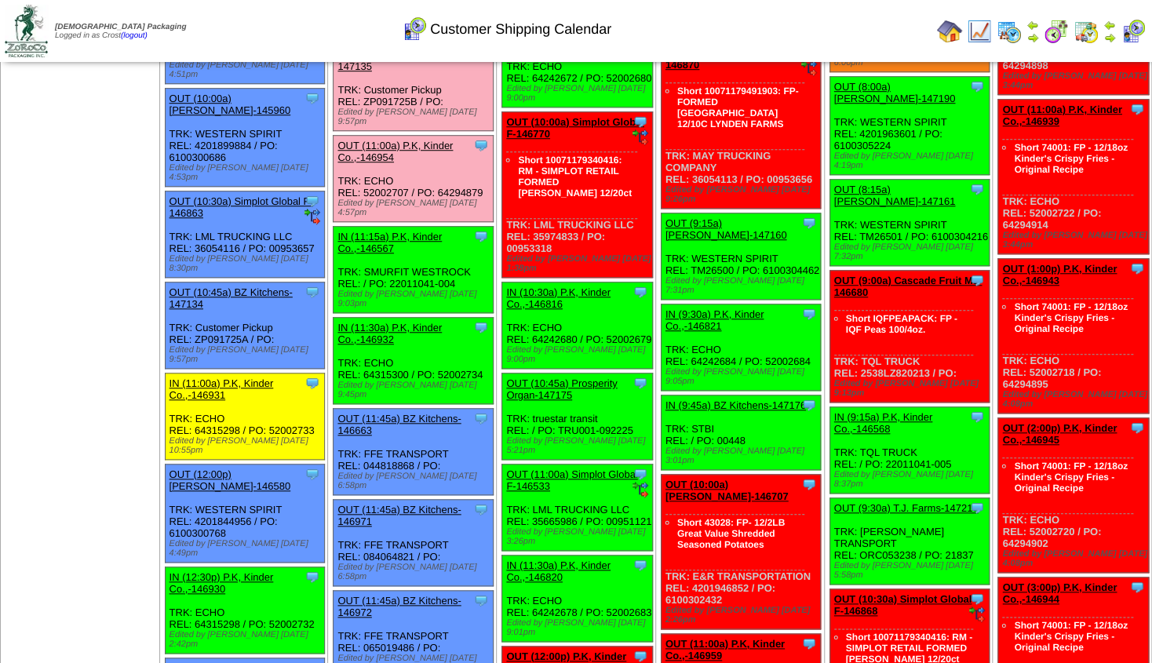
click at [244, 571] on link "IN (12:30p) P.K, Kinder Co.,-146930" at bounding box center [221, 583] width 104 height 24
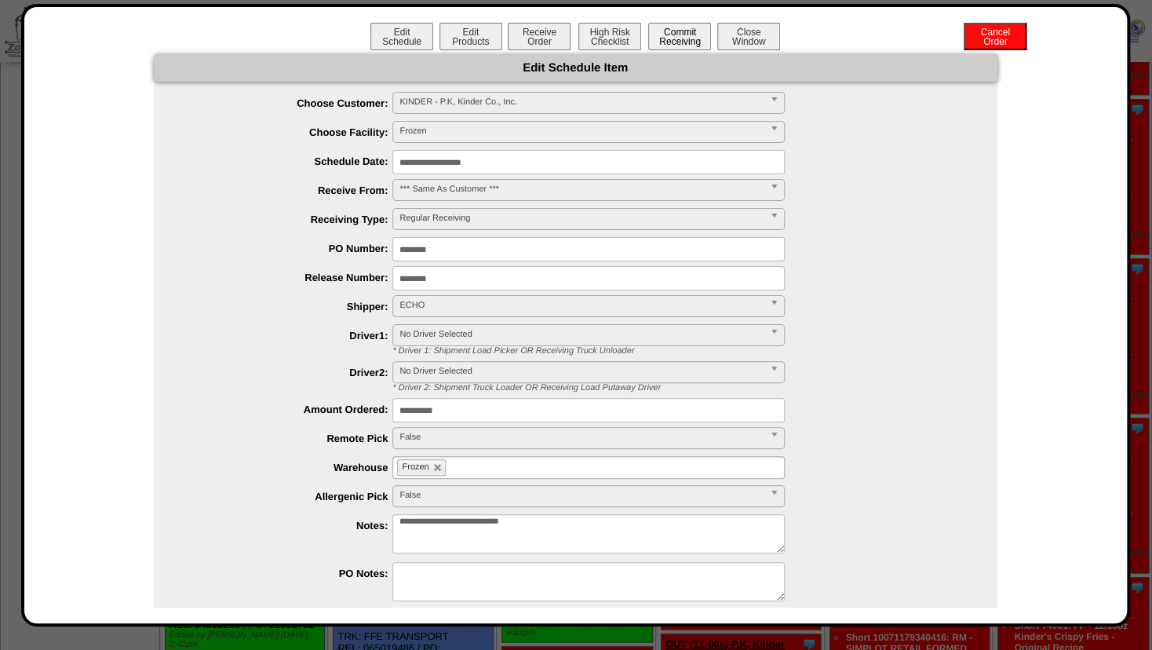
click at [664, 36] on button "Commit Receiving" at bounding box center [679, 36] width 63 height 27
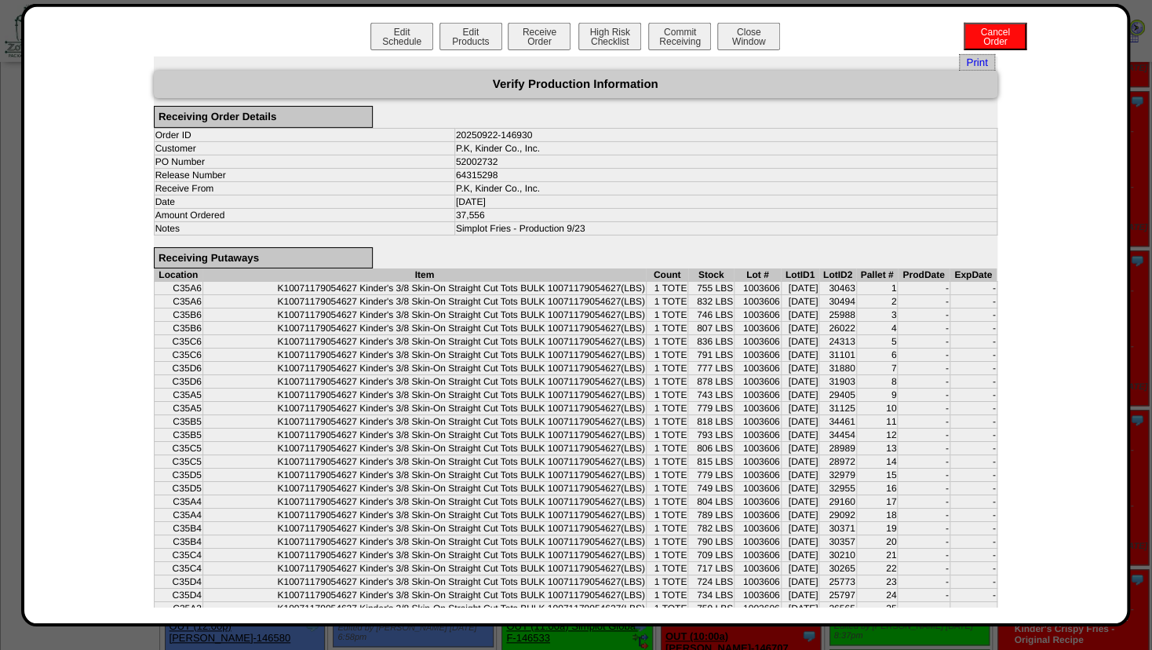
scroll to position [339, 0]
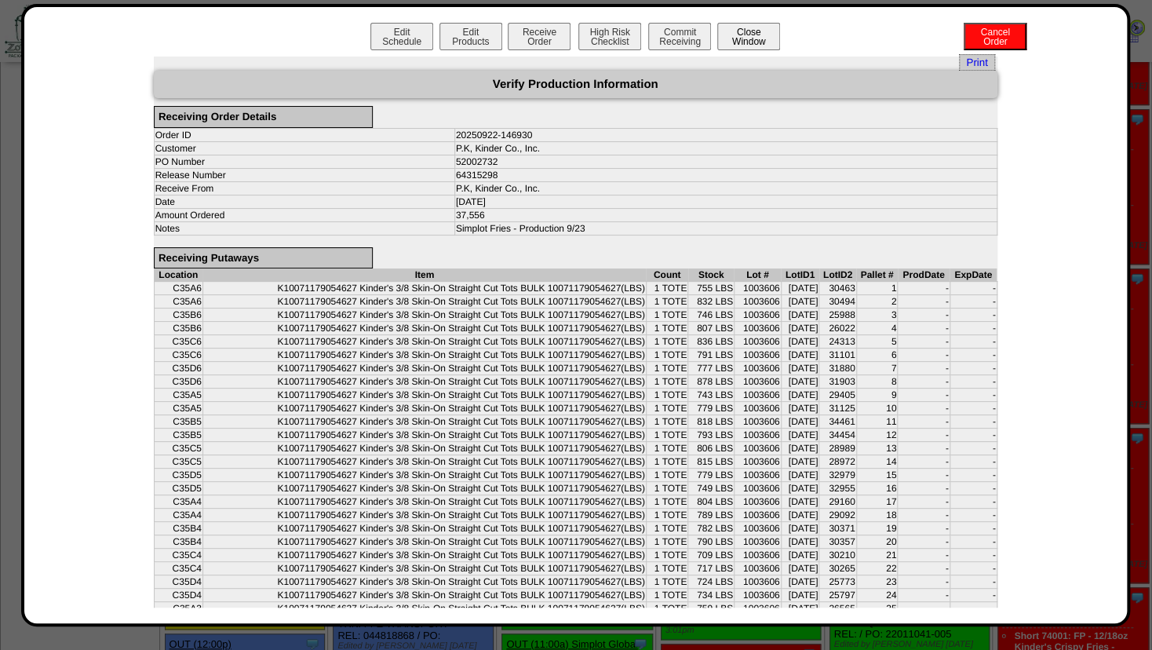
click at [758, 32] on button "Close Window" at bounding box center [748, 36] width 63 height 27
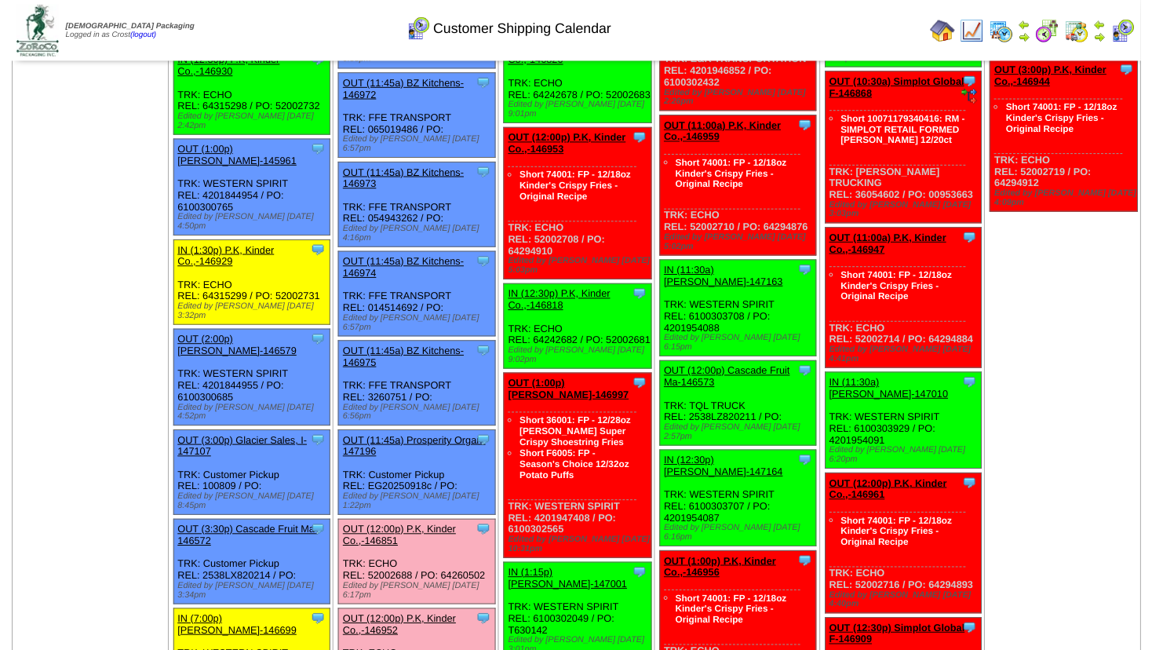
scroll to position [1186, 0]
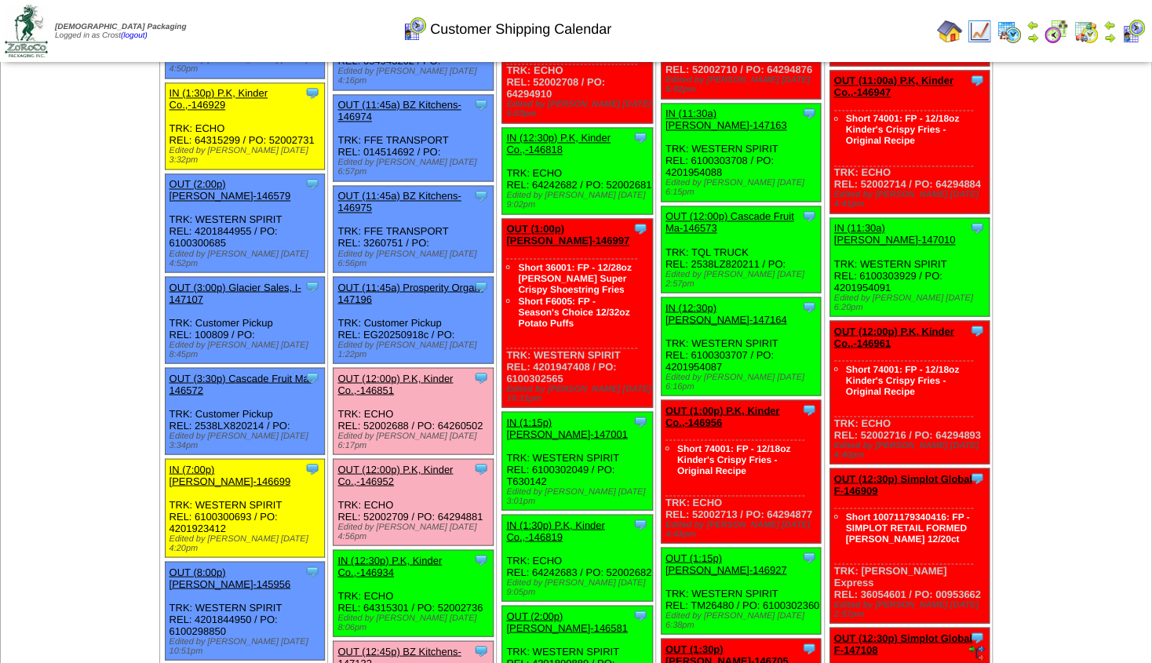
click at [403, 554] on link "IN (12:30p) P.K, Kinder Co.,-146934" at bounding box center [389, 566] width 104 height 24
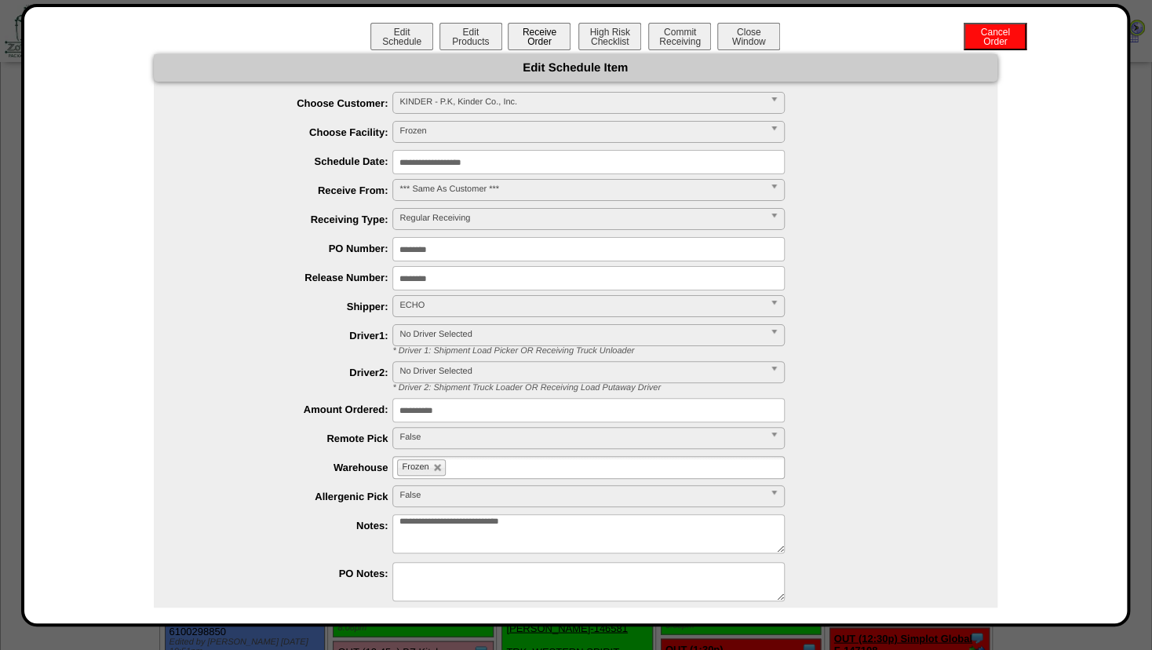
click at [530, 39] on button "Receive Order" at bounding box center [539, 36] width 63 height 27
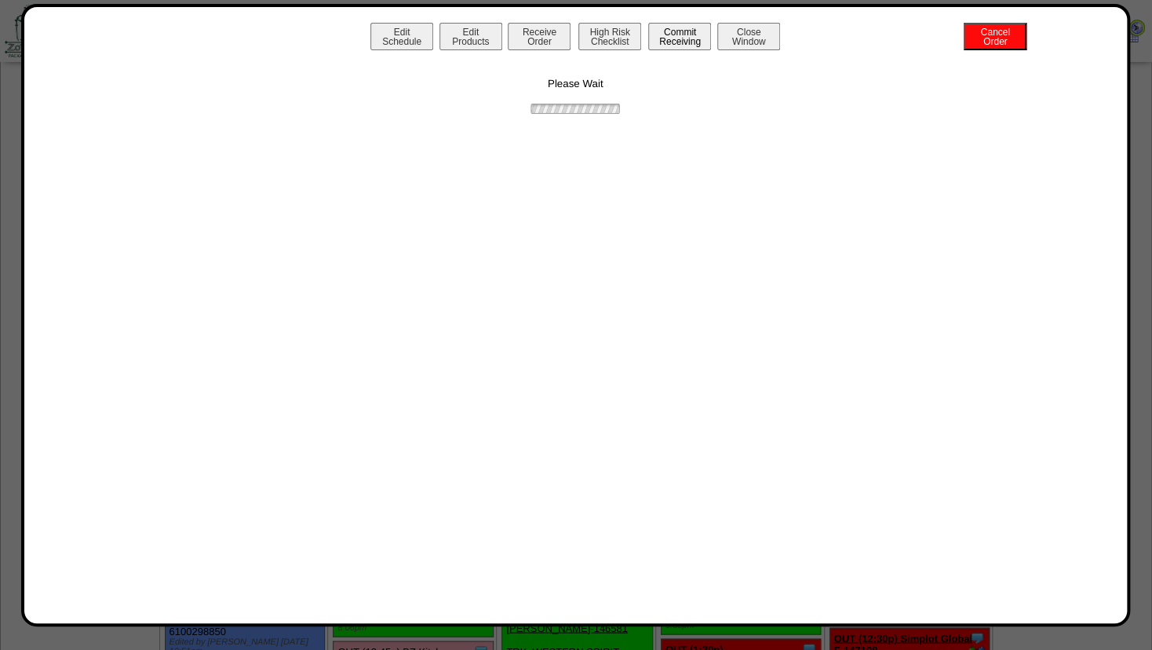
click at [665, 36] on button "Commit Receiving" at bounding box center [679, 36] width 63 height 27
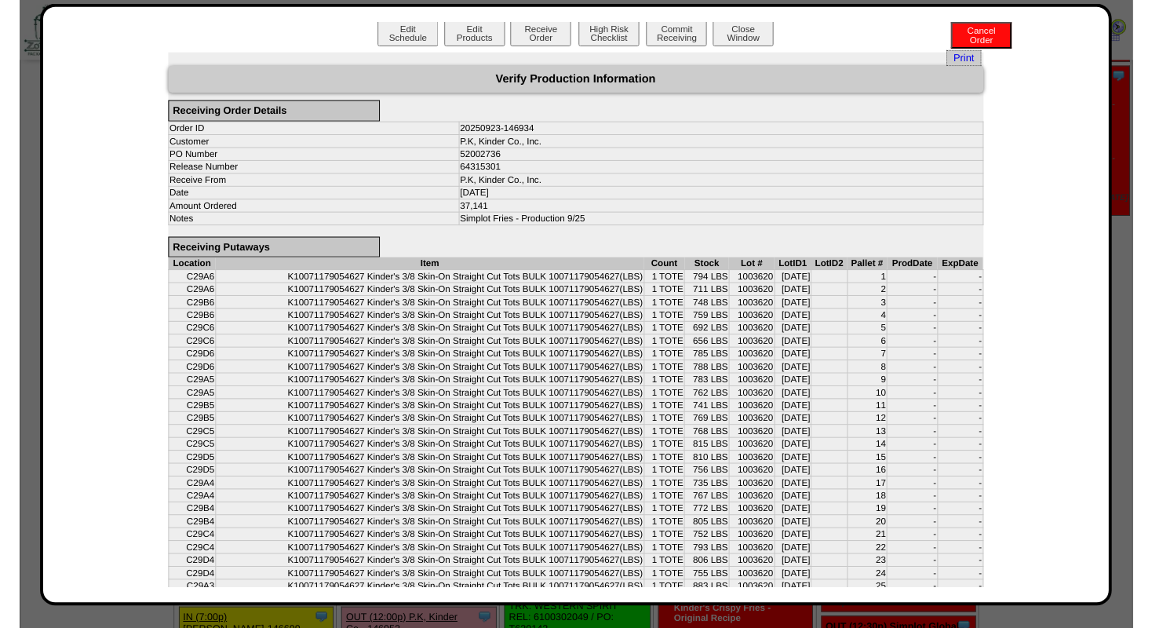
scroll to position [0, 0]
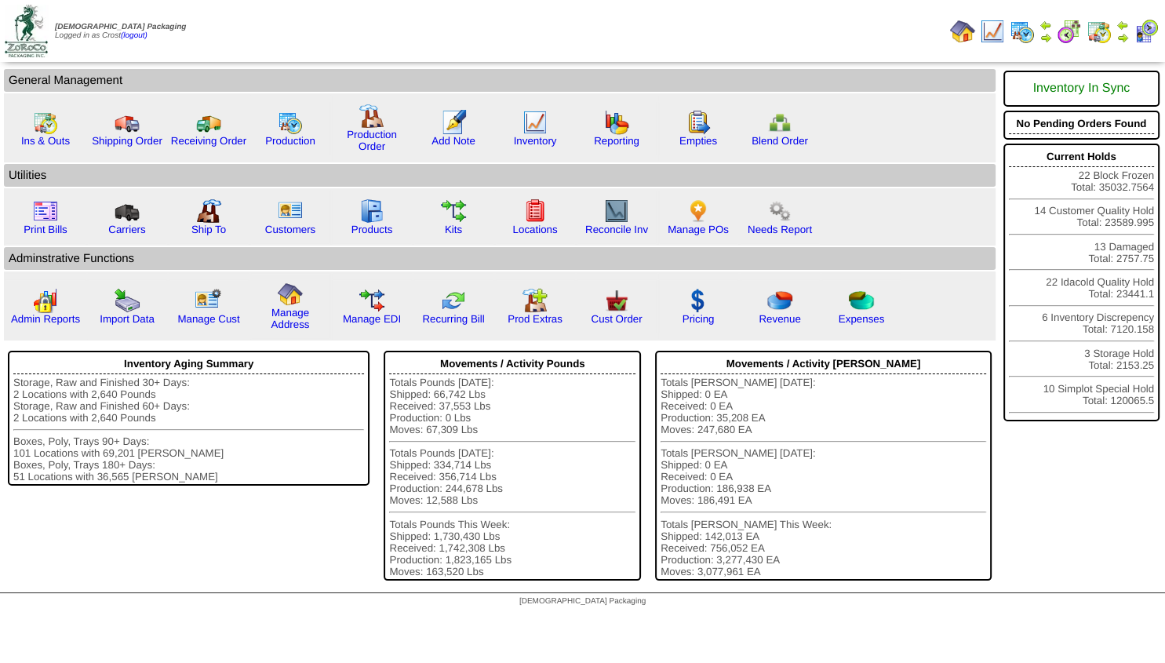
click at [1117, 37] on img at bounding box center [1123, 37] width 13 height 13
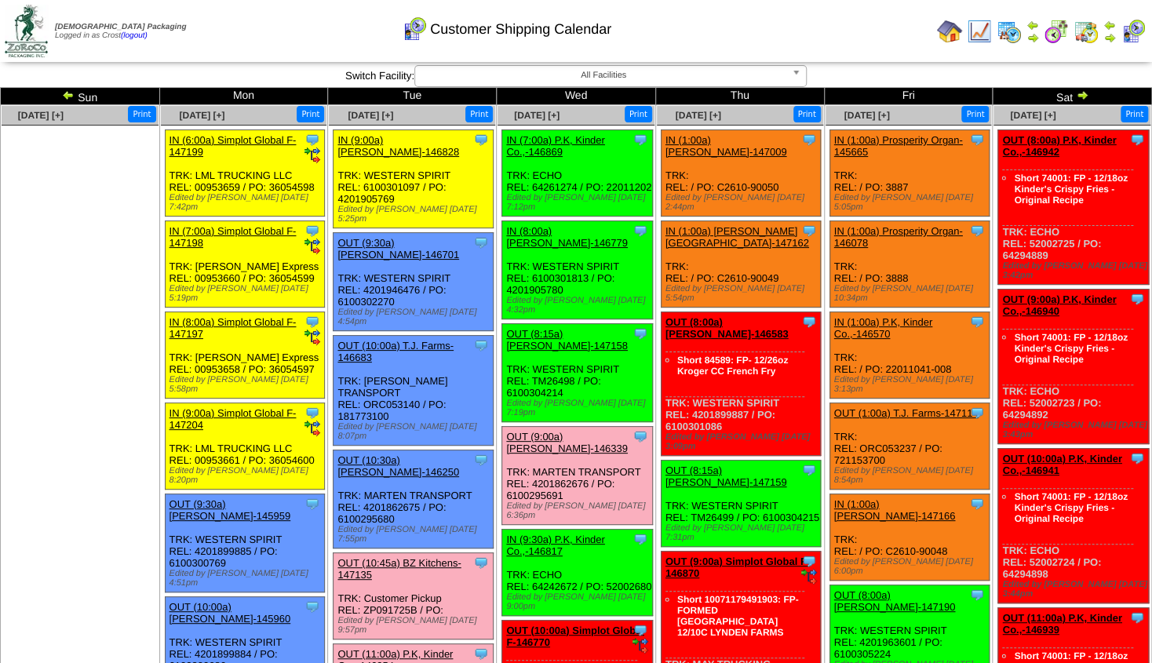
click at [564, 141] on link "IN (7:00a) P.K, Kinder Co.,-146869" at bounding box center [555, 146] width 99 height 24
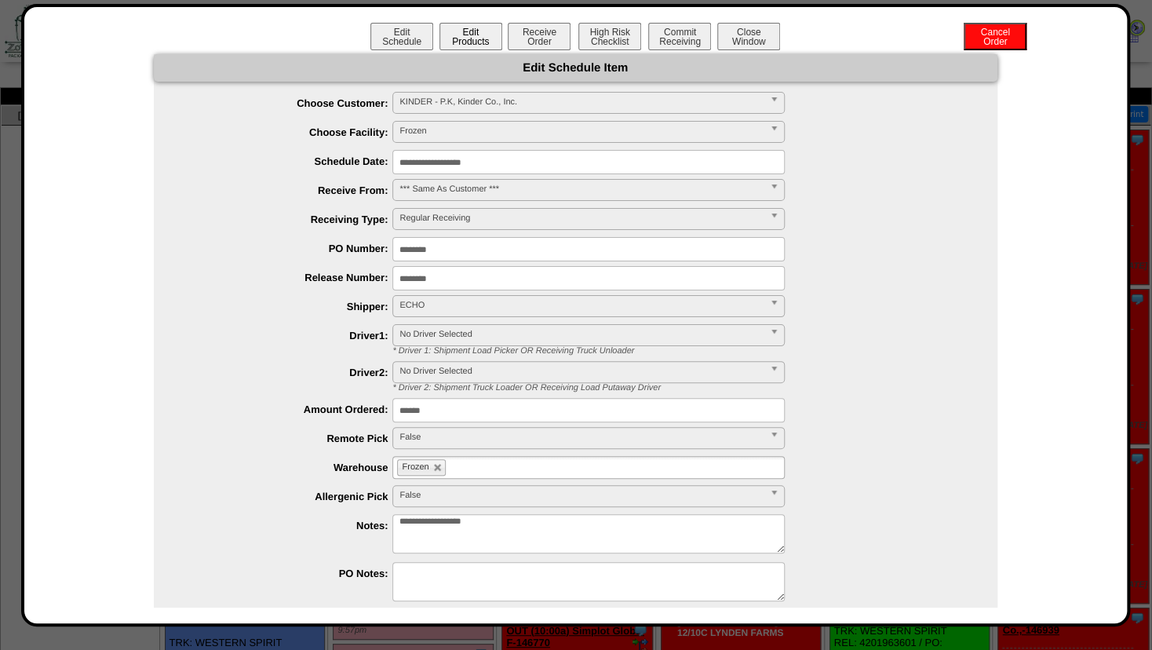
click at [466, 42] on button "Edit Products" at bounding box center [470, 36] width 63 height 27
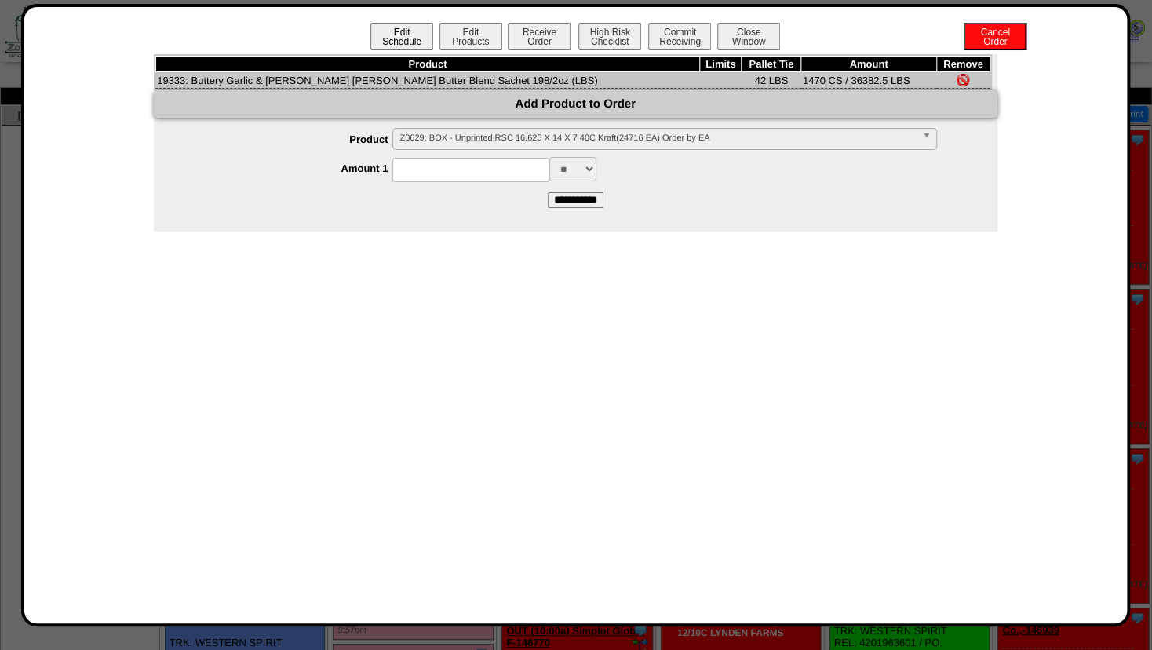
click at [408, 27] on button "Edit Schedule" at bounding box center [401, 36] width 63 height 27
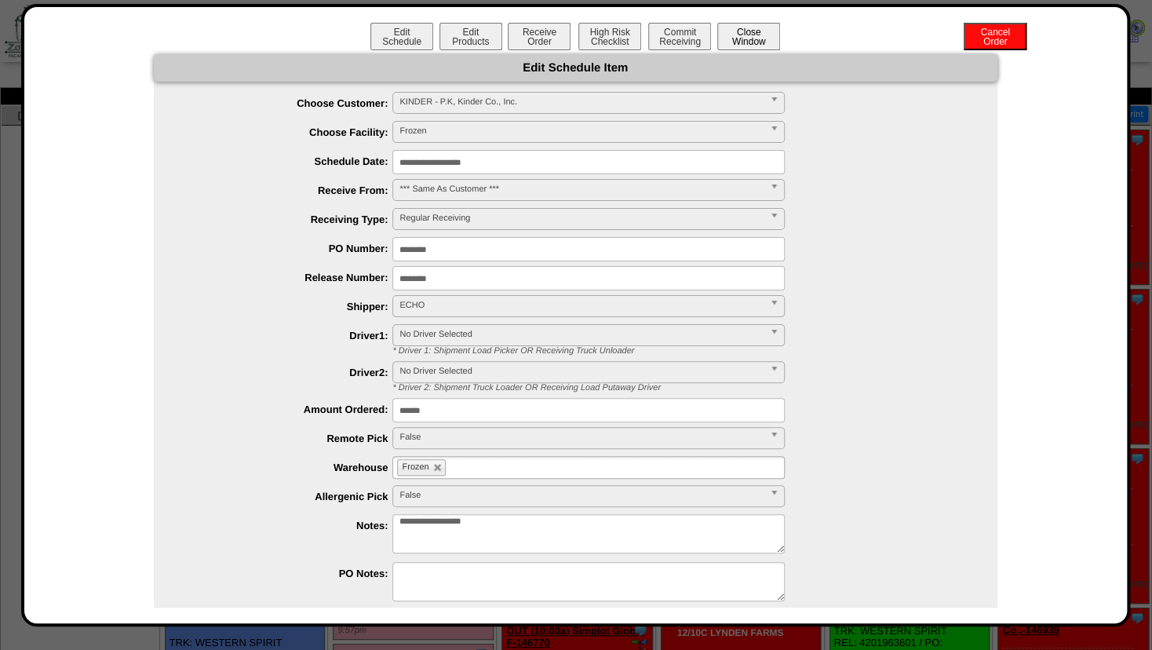
click at [744, 38] on button "Close Window" at bounding box center [748, 36] width 63 height 27
